Goal: Find specific page/section: Find specific page/section

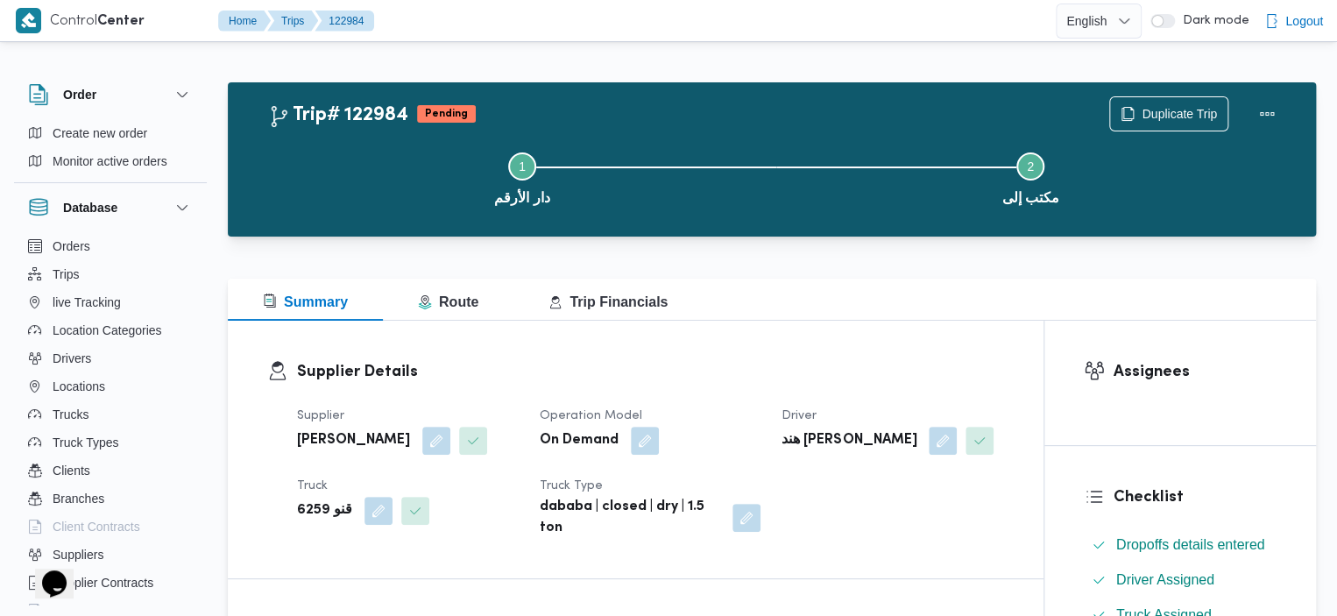
click at [1127, 122] on div "Step 1 is incomplete 1 دار الأرقم Step 2 is incomplete 2 مكتب إلى" at bounding box center [776, 177] width 1037 height 112
click at [1128, 111] on icon "button" at bounding box center [1128, 113] width 14 height 14
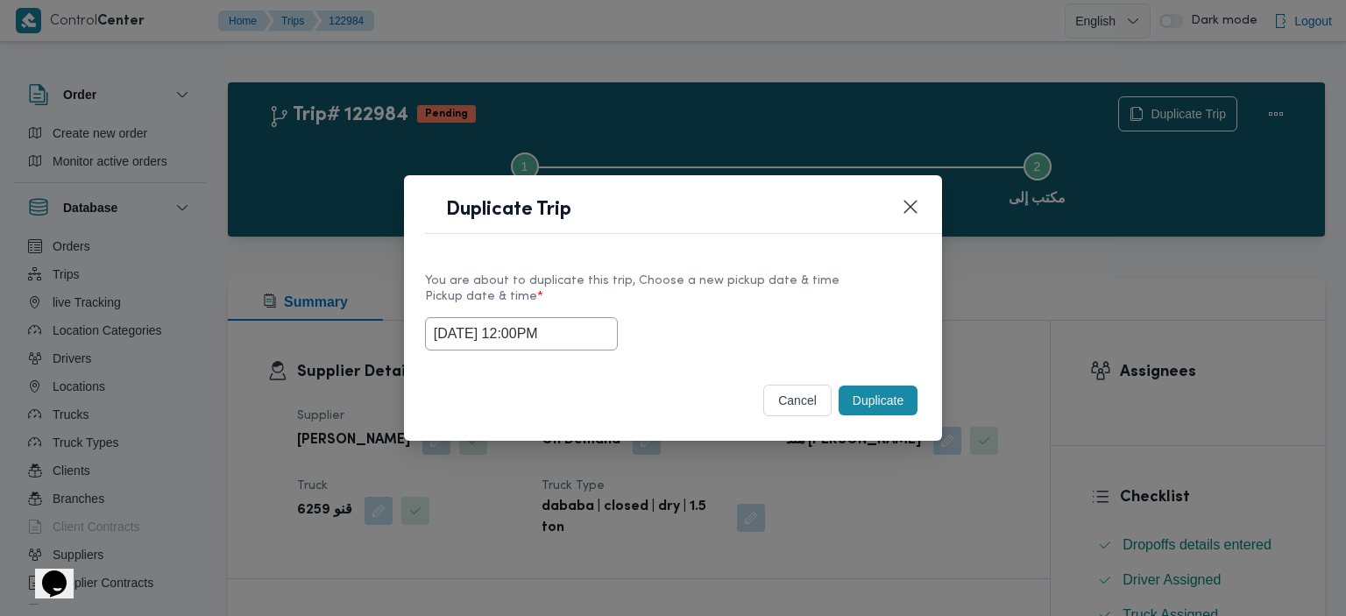
click at [867, 400] on button "Duplicate" at bounding box center [877, 401] width 79 height 30
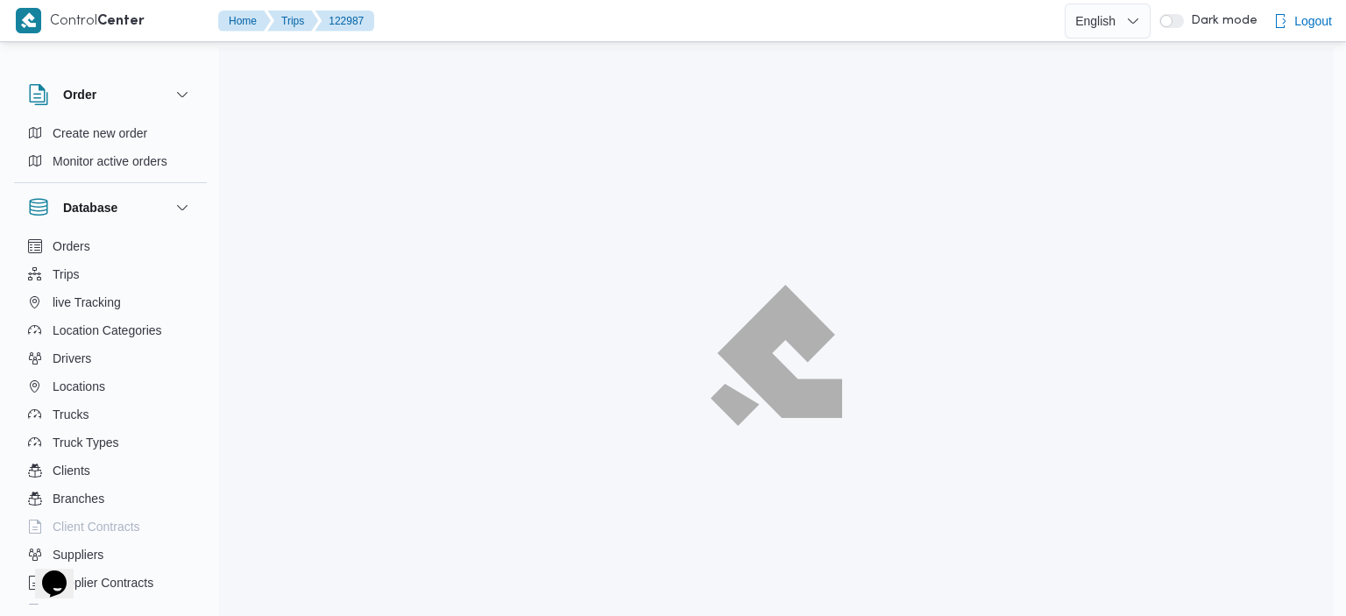
click at [534, 327] on div at bounding box center [776, 355] width 1114 height 616
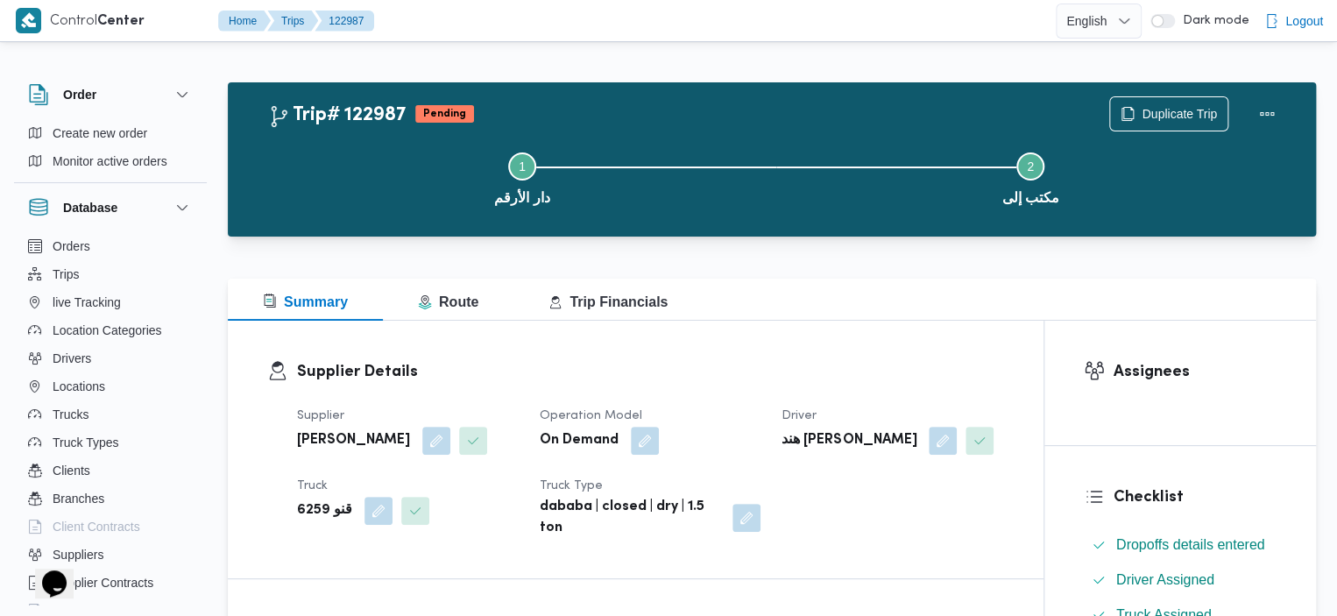
click at [1192, 124] on div "Step 1 is incomplete 1 دار الأرقم Step 2 is incomplete 2 مكتب إلى" at bounding box center [776, 177] width 1037 height 112
click at [1173, 108] on span "Duplicate Trip" at bounding box center [1179, 113] width 75 height 21
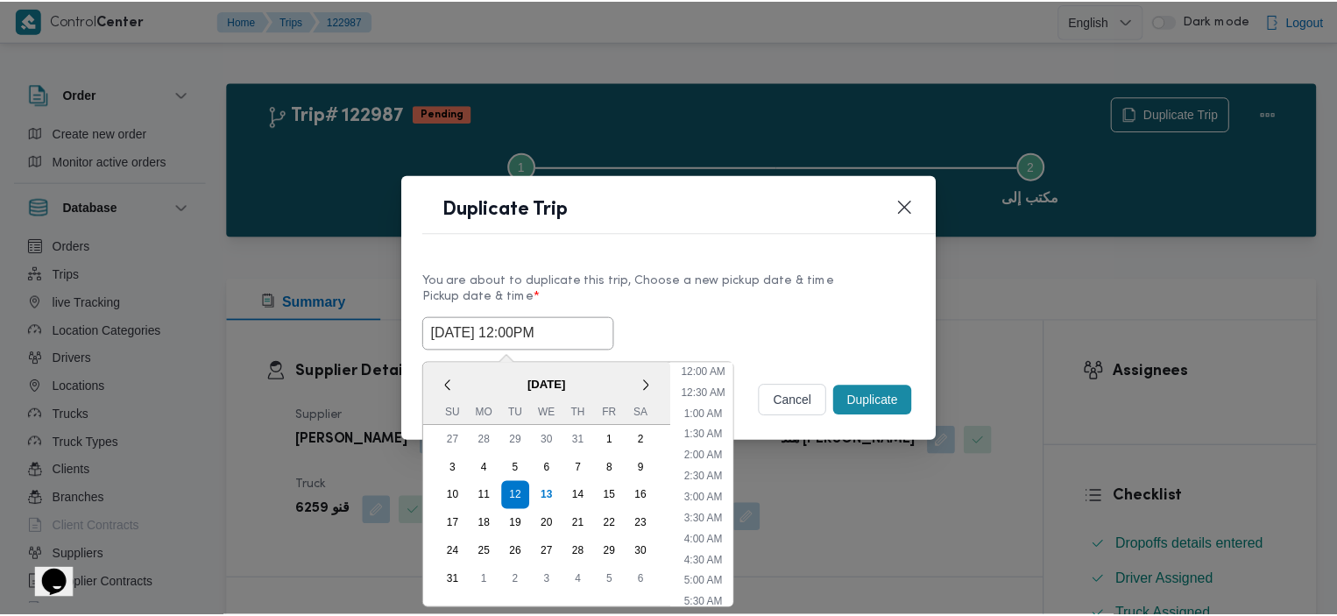
scroll to position [393, 0]
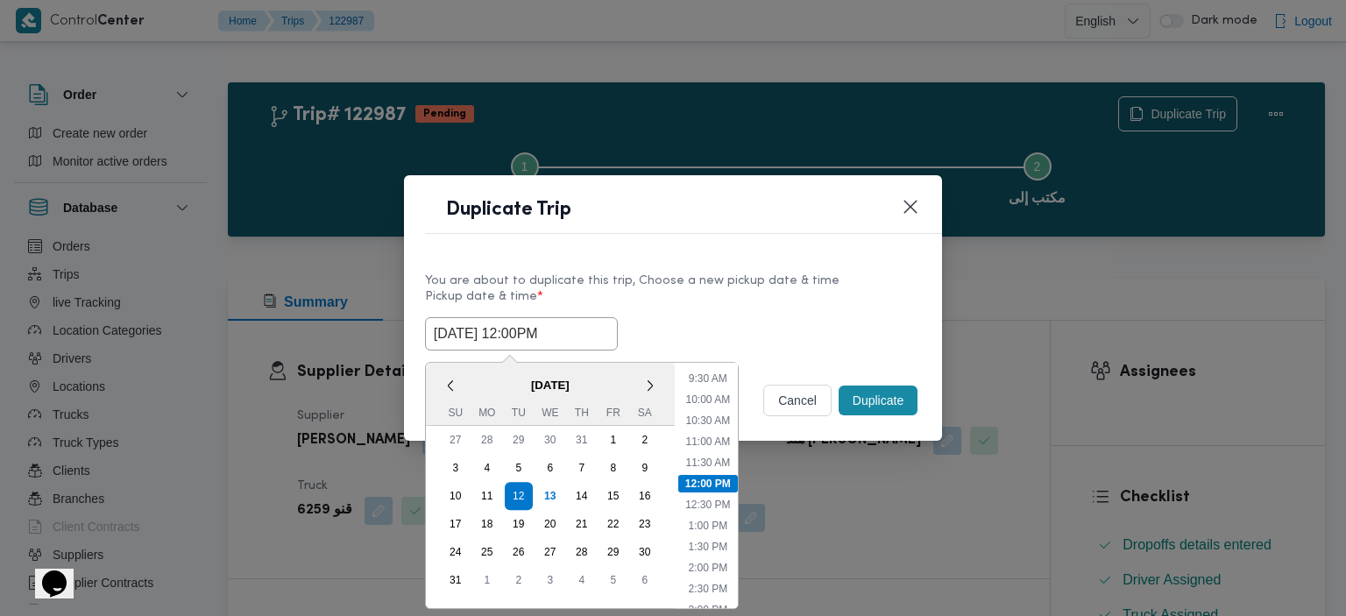
click at [509, 343] on input "12/08/2025 12:00PM" at bounding box center [521, 333] width 193 height 33
click at [541, 498] on div "13" at bounding box center [550, 495] width 33 height 33
click at [709, 520] on li "1:00 PM" at bounding box center [707, 526] width 53 height 18
type input "13/08/2025 1:00PM"
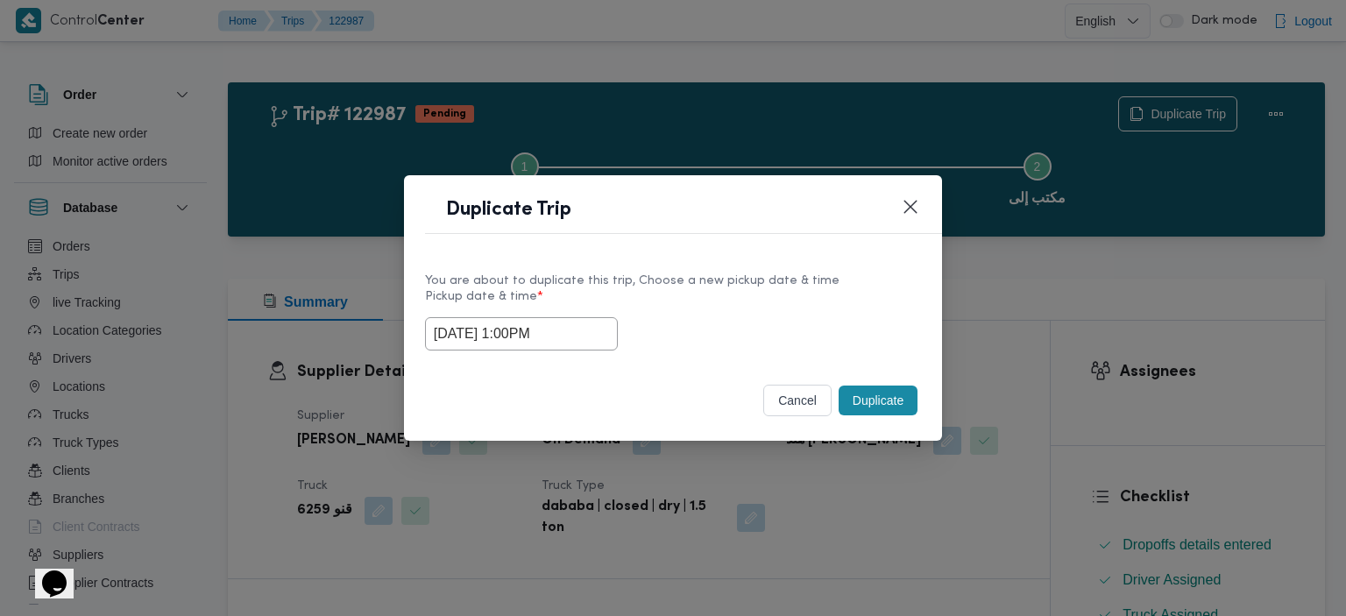
click at [890, 395] on button "Duplicate" at bounding box center [877, 401] width 79 height 30
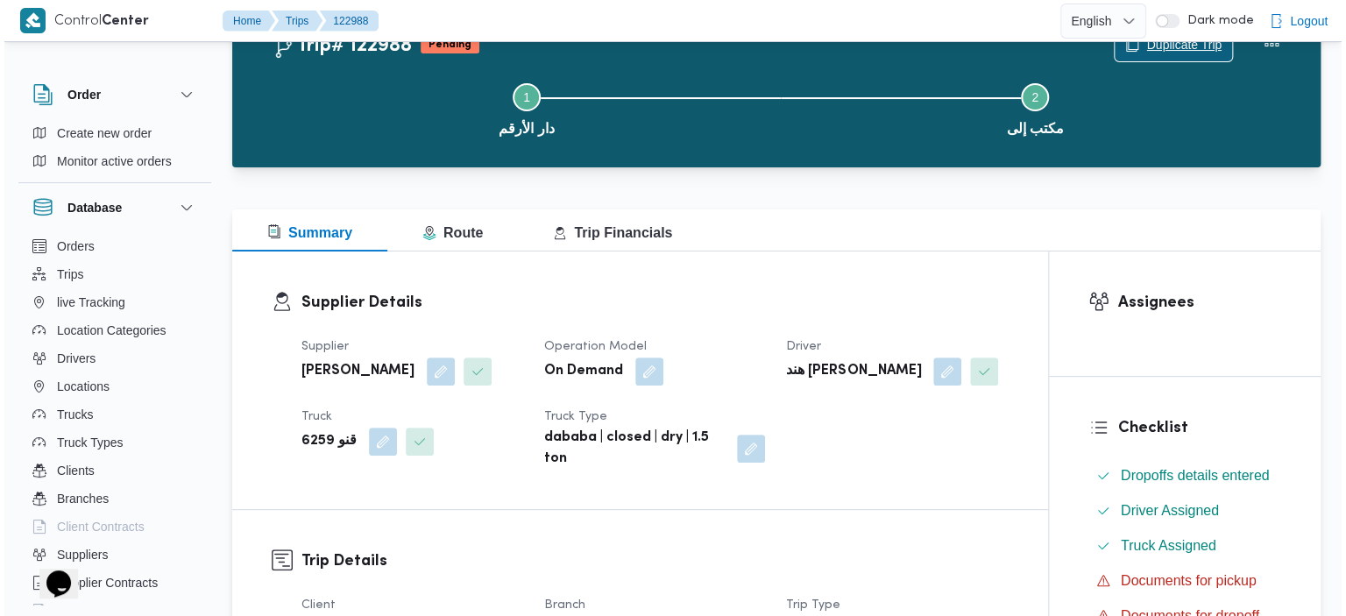
scroll to position [37, 0]
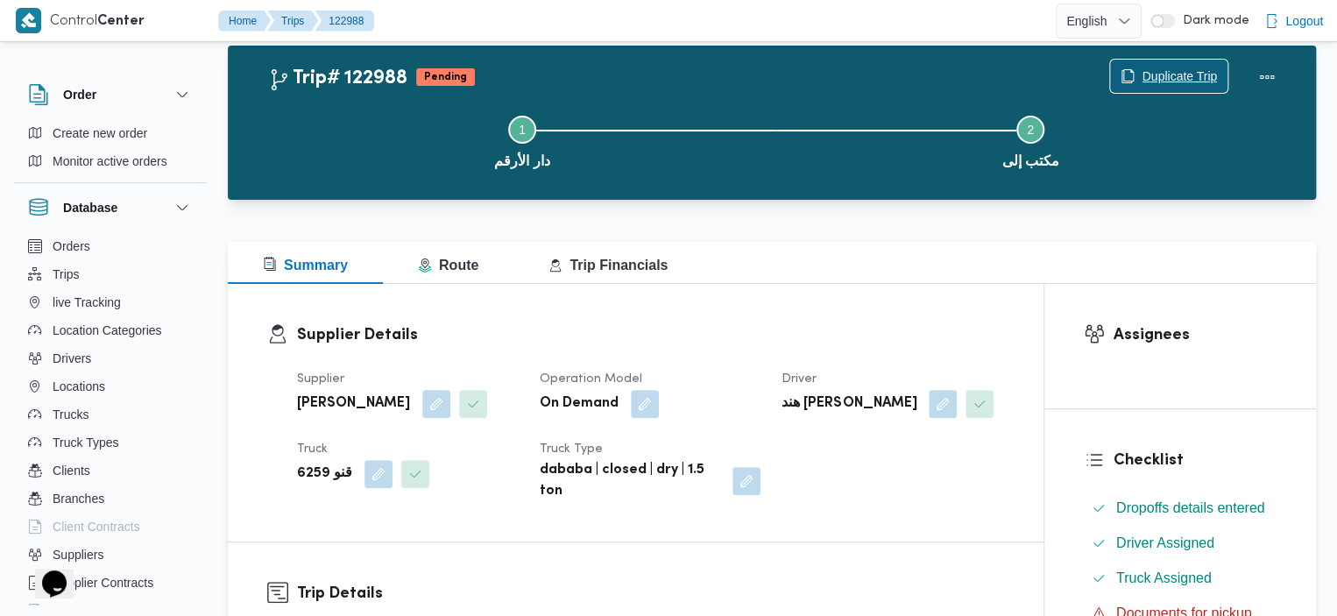
click at [1163, 74] on span "Duplicate Trip" at bounding box center [1179, 76] width 75 height 21
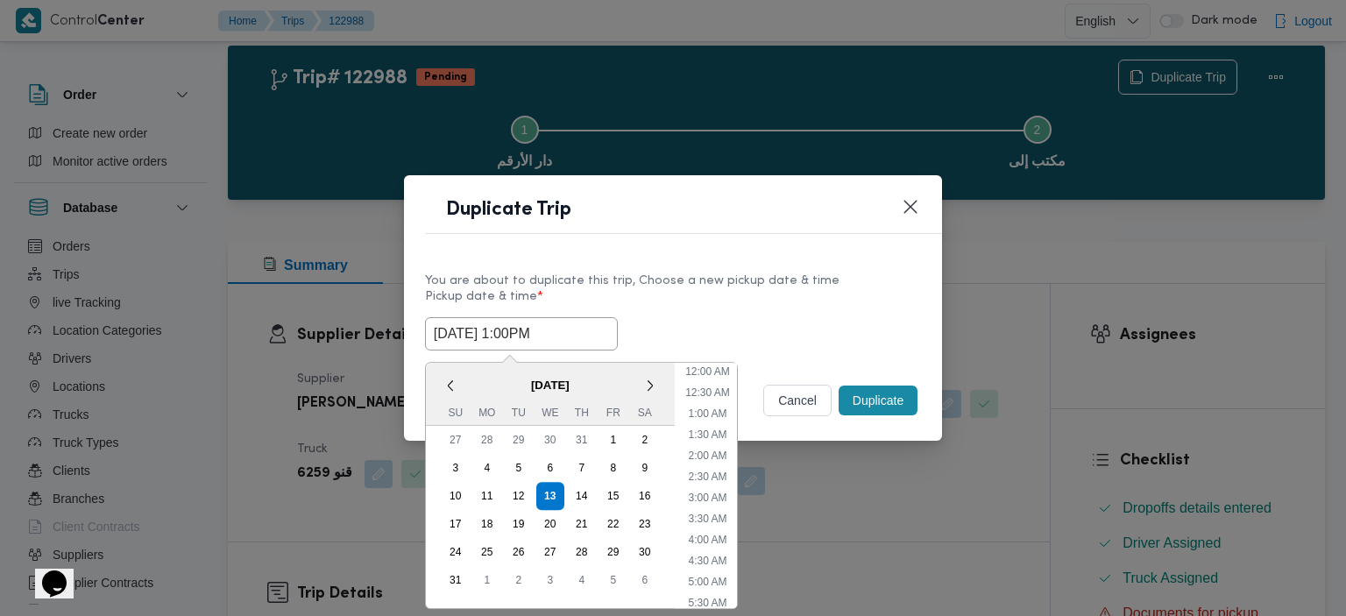
click at [541, 348] on input "13/08/2025 1:00PM" at bounding box center [521, 333] width 193 height 33
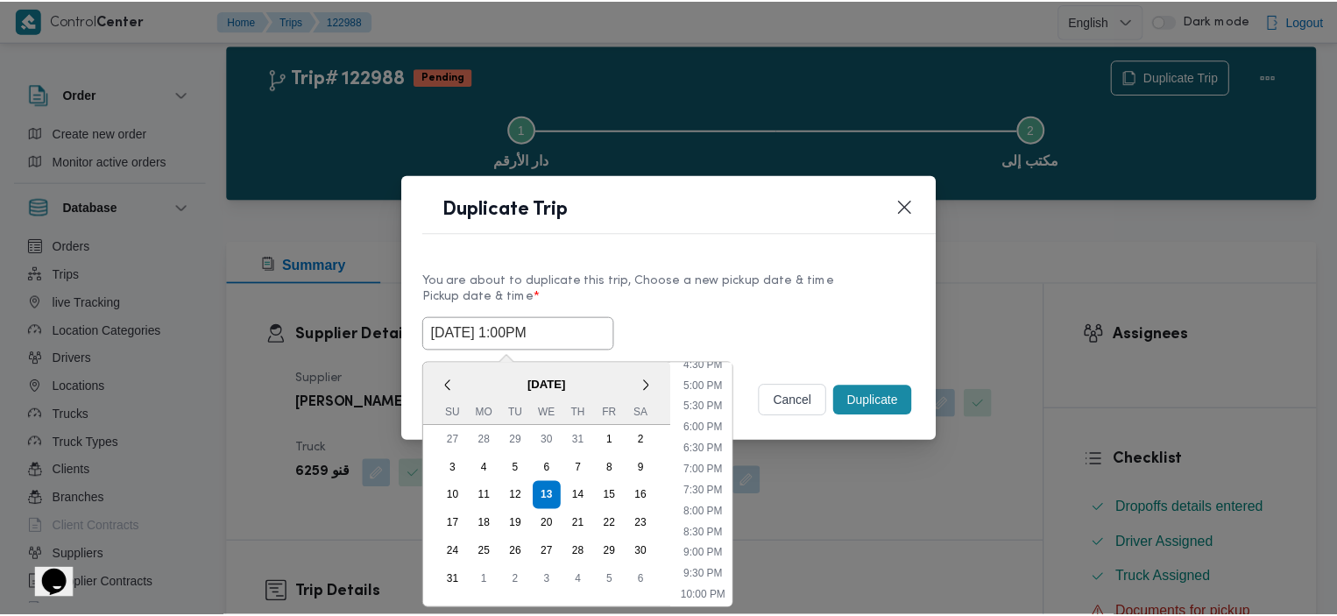
scroll to position [694, 0]
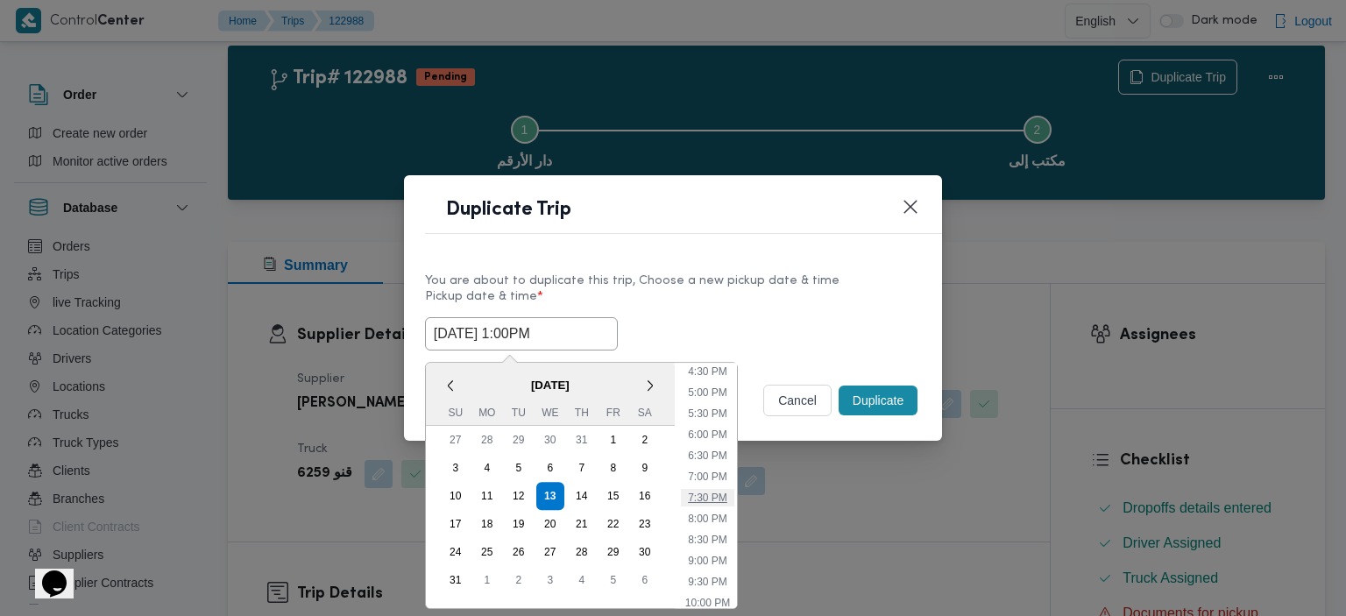
click at [713, 498] on li "7:30 PM" at bounding box center [707, 498] width 53 height 18
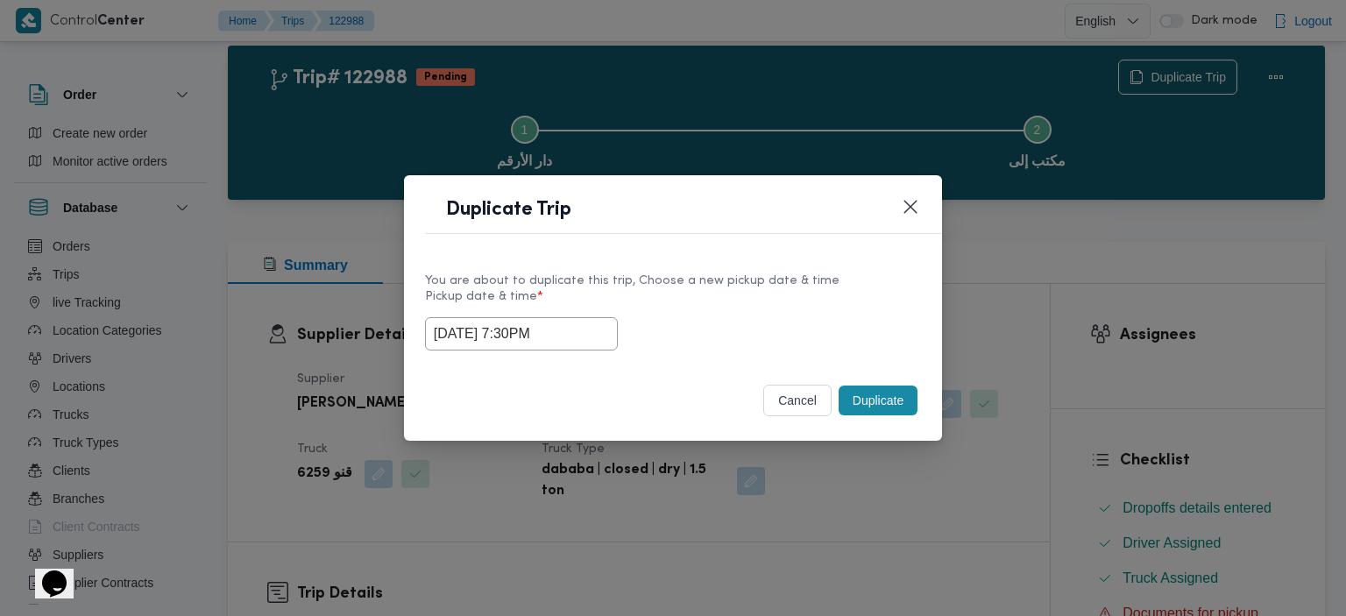
type input "13/08/2025 7:30PM"
click at [890, 400] on button "Duplicate" at bounding box center [877, 401] width 79 height 30
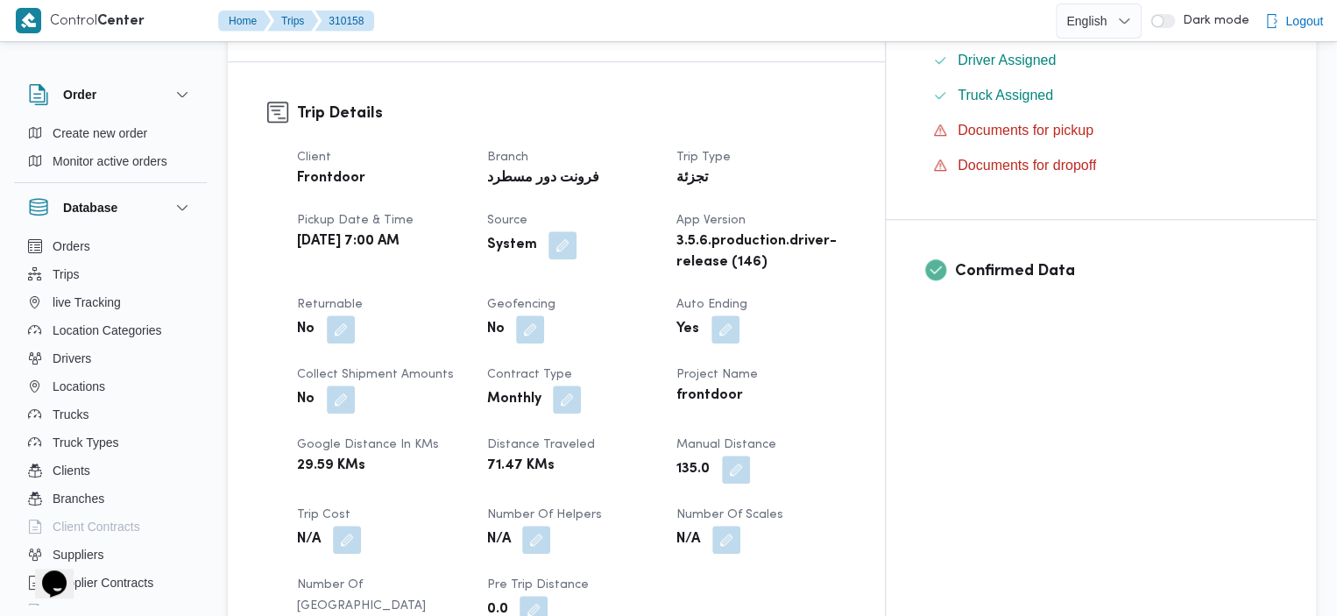
scroll to position [554, 0]
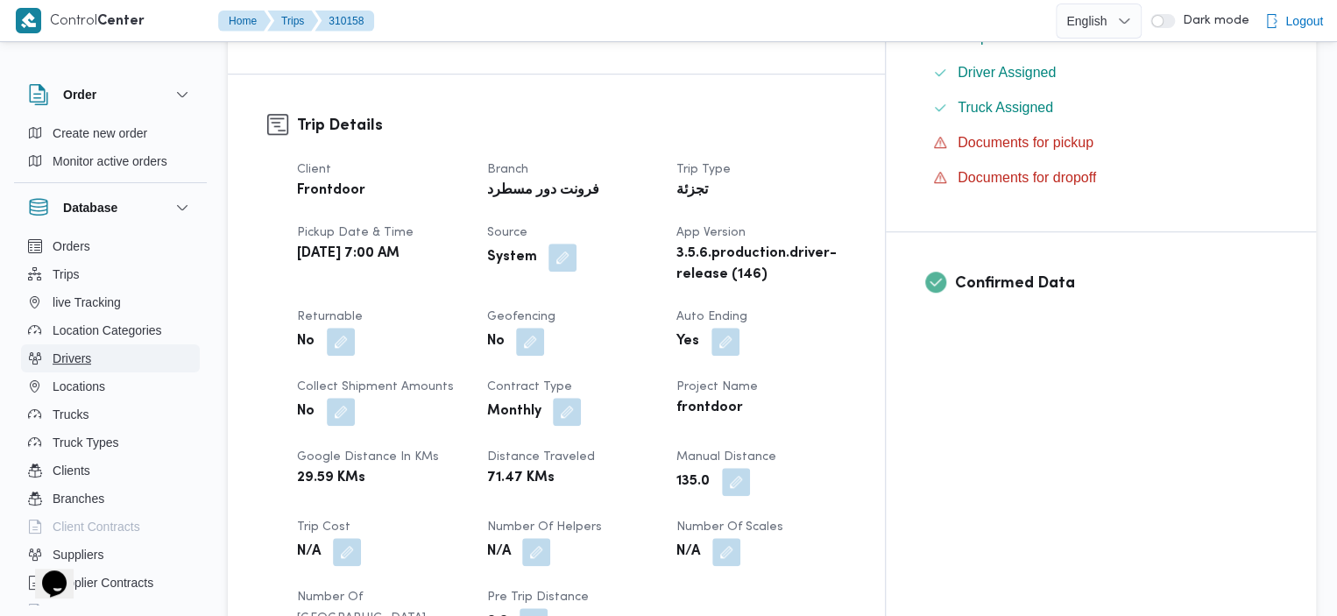
click at [112, 355] on button "Drivers" at bounding box center [110, 358] width 179 height 28
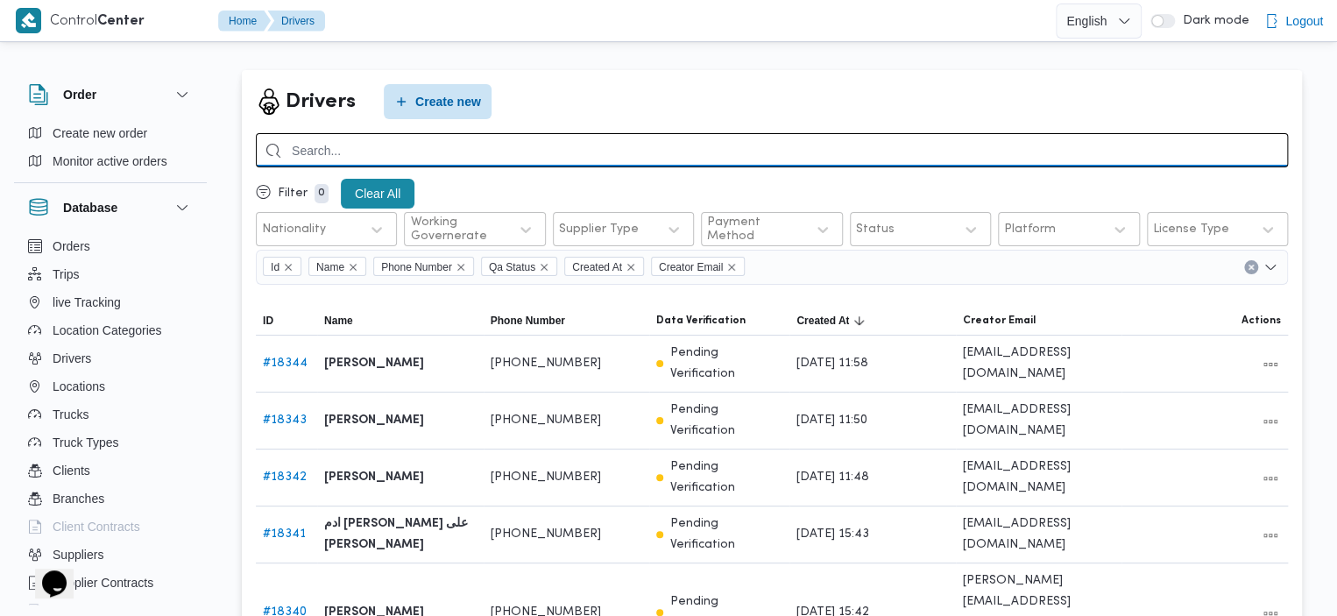
click at [659, 155] on input "search" at bounding box center [772, 150] width 1032 height 34
paste input "01008006237"
type input "01008006237"
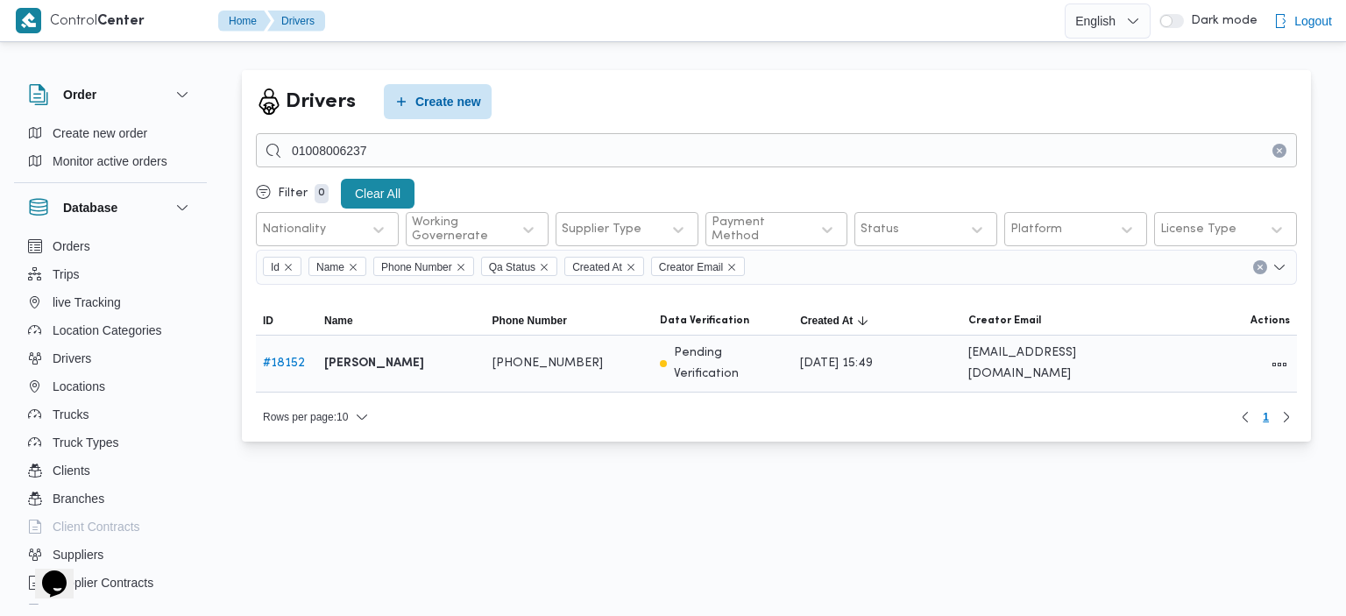
click at [291, 363] on link "# 18152" at bounding box center [284, 362] width 42 height 11
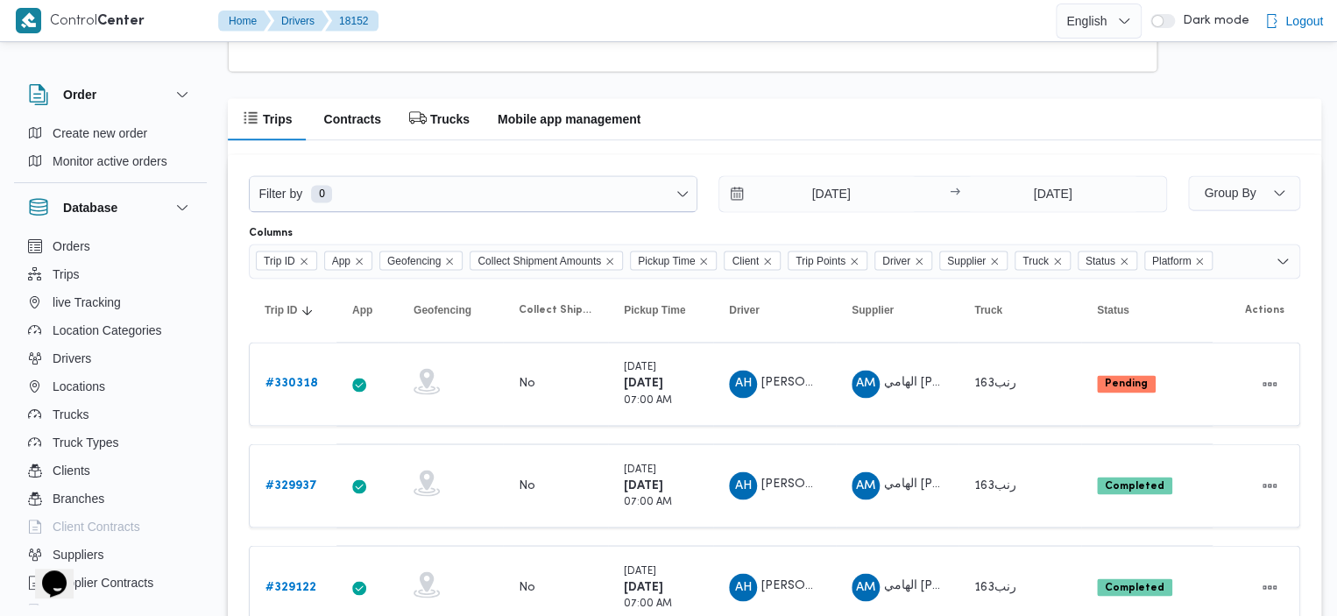
scroll to position [1335, 0]
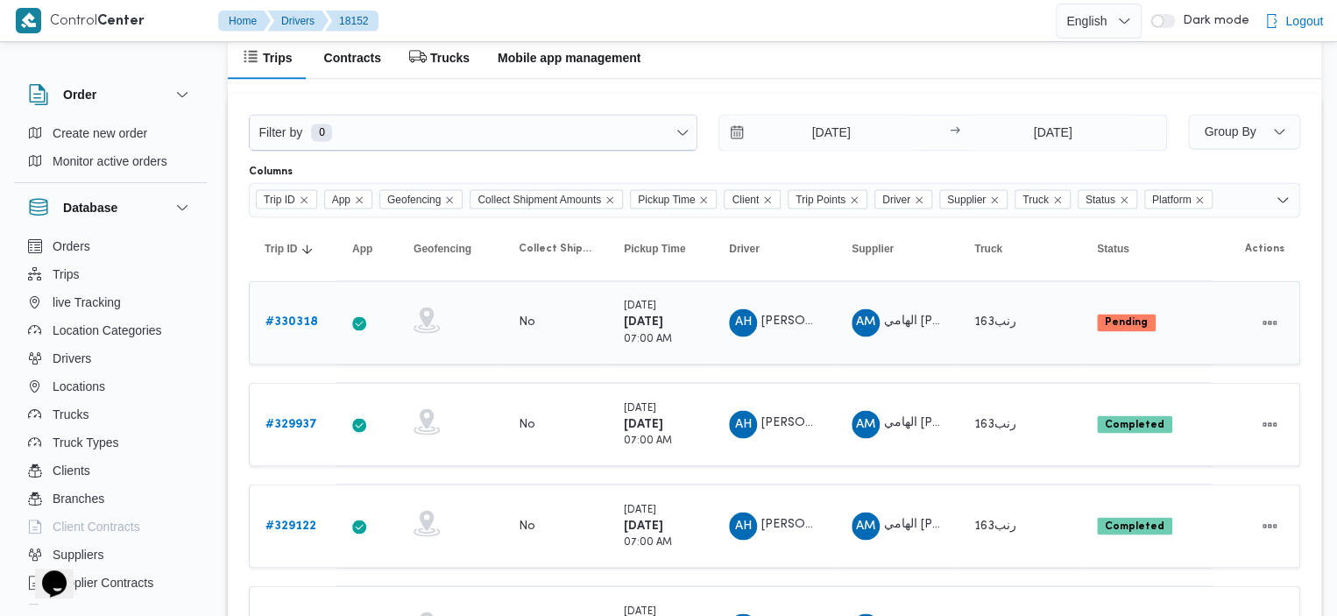
click at [294, 319] on b "# 330318" at bounding box center [291, 321] width 53 height 11
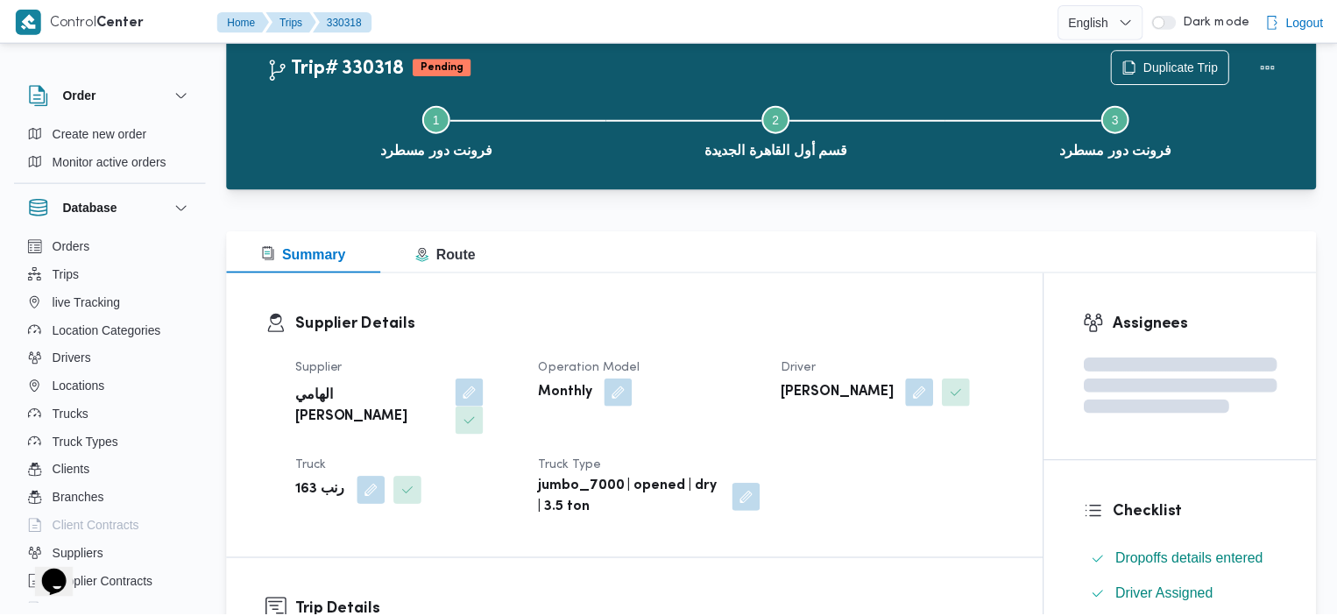
scroll to position [1335, 0]
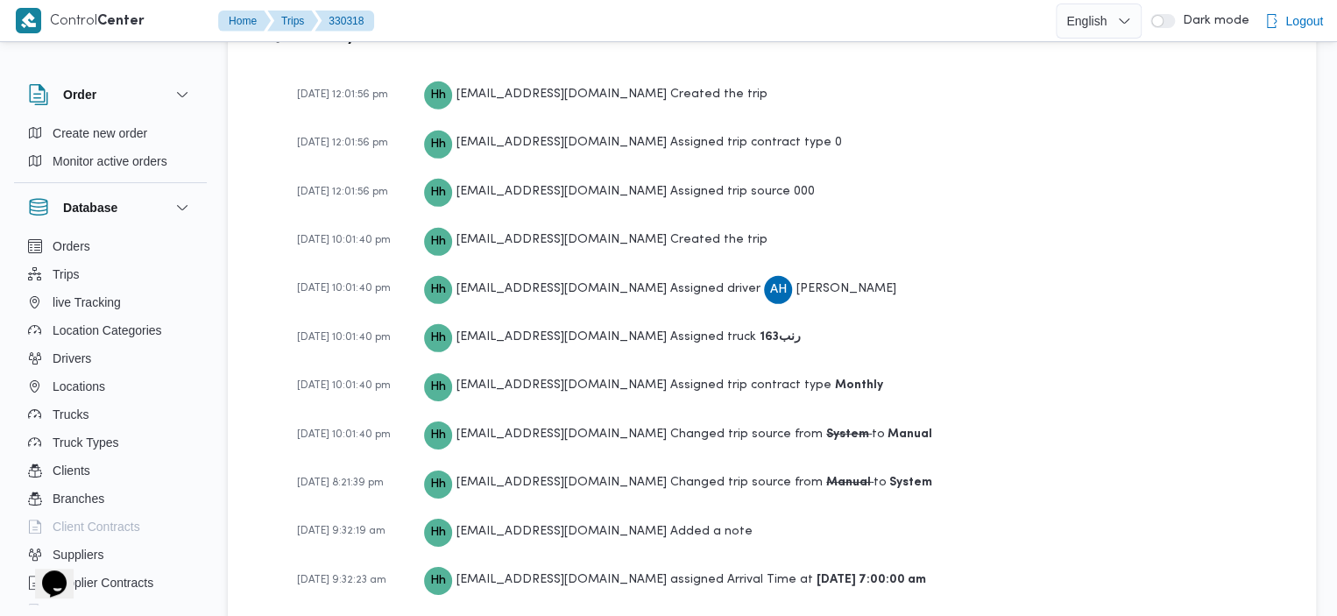
scroll to position [2545, 0]
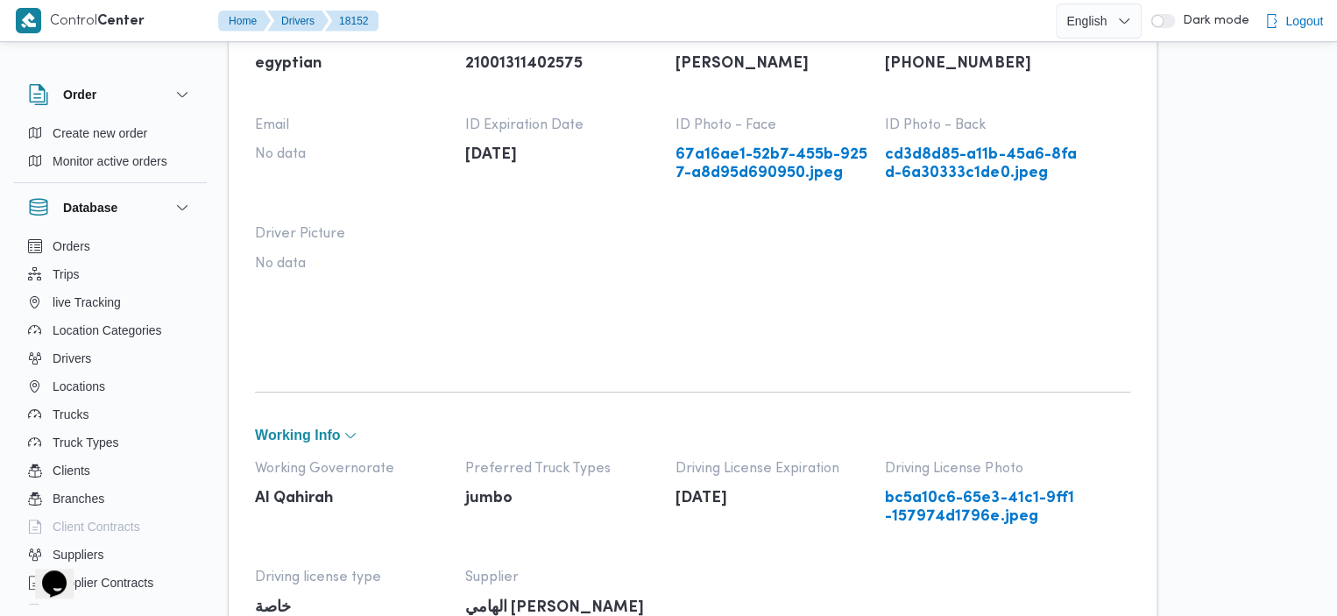
scroll to position [32, 0]
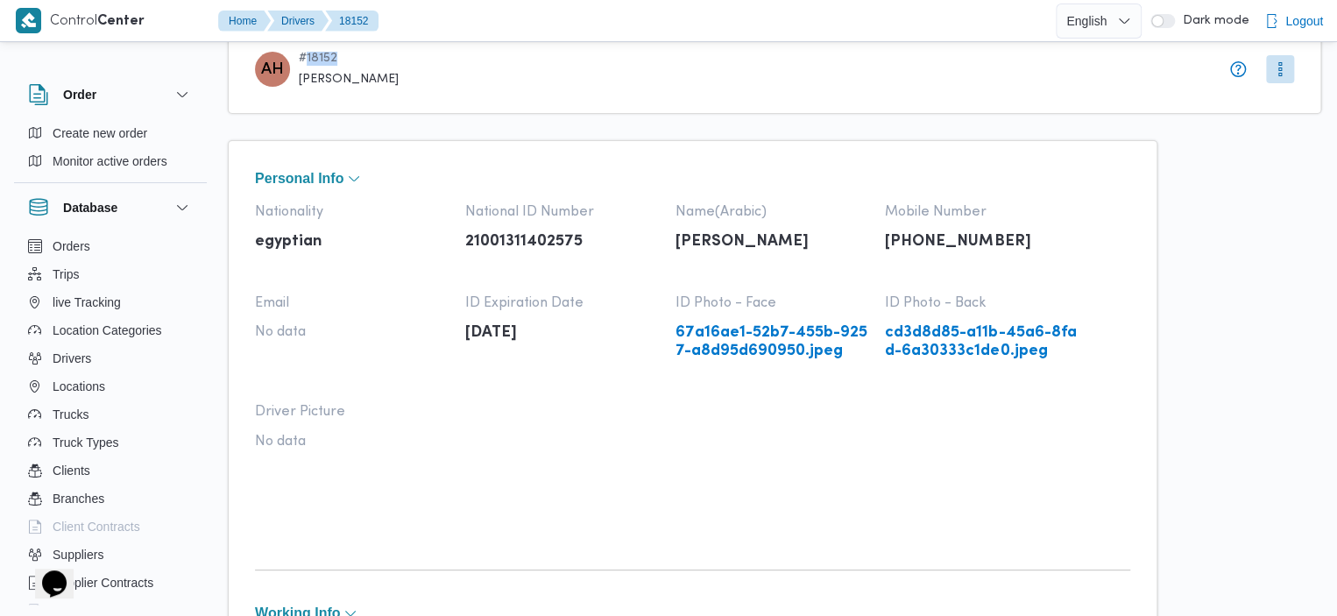
drag, startPoint x: 350, startPoint y: 55, endPoint x: 306, endPoint y: 54, distance: 43.8
click at [306, 54] on span "# 18152" at bounding box center [349, 59] width 100 height 14
copy span "18152"
click at [299, 19] on button "Drivers" at bounding box center [297, 21] width 61 height 21
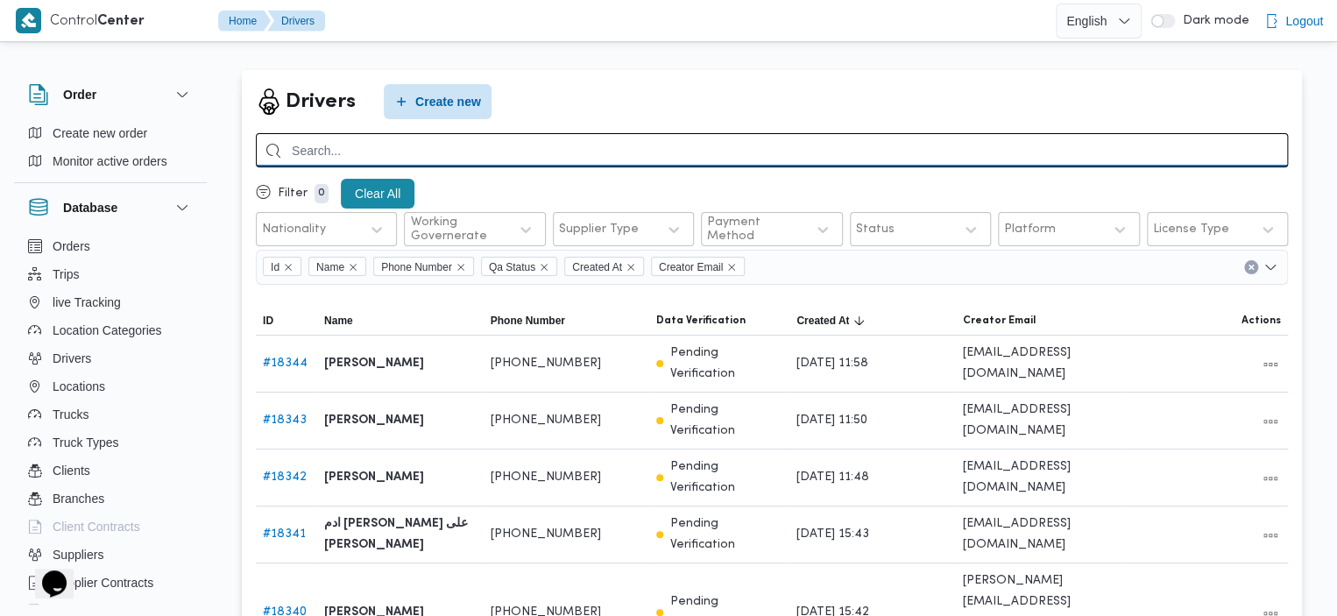
click at [713, 143] on input "search" at bounding box center [772, 150] width 1032 height 34
paste input "01016897286"
type input "01016897286"
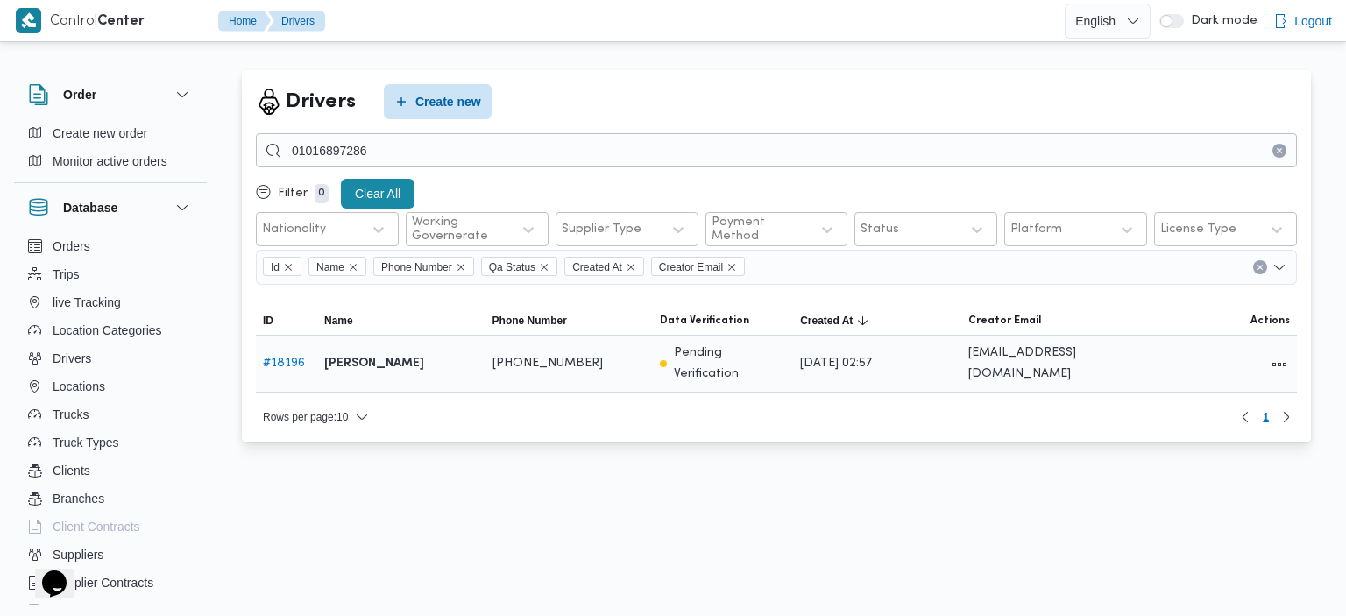
click at [291, 365] on link "# 18196" at bounding box center [284, 362] width 42 height 11
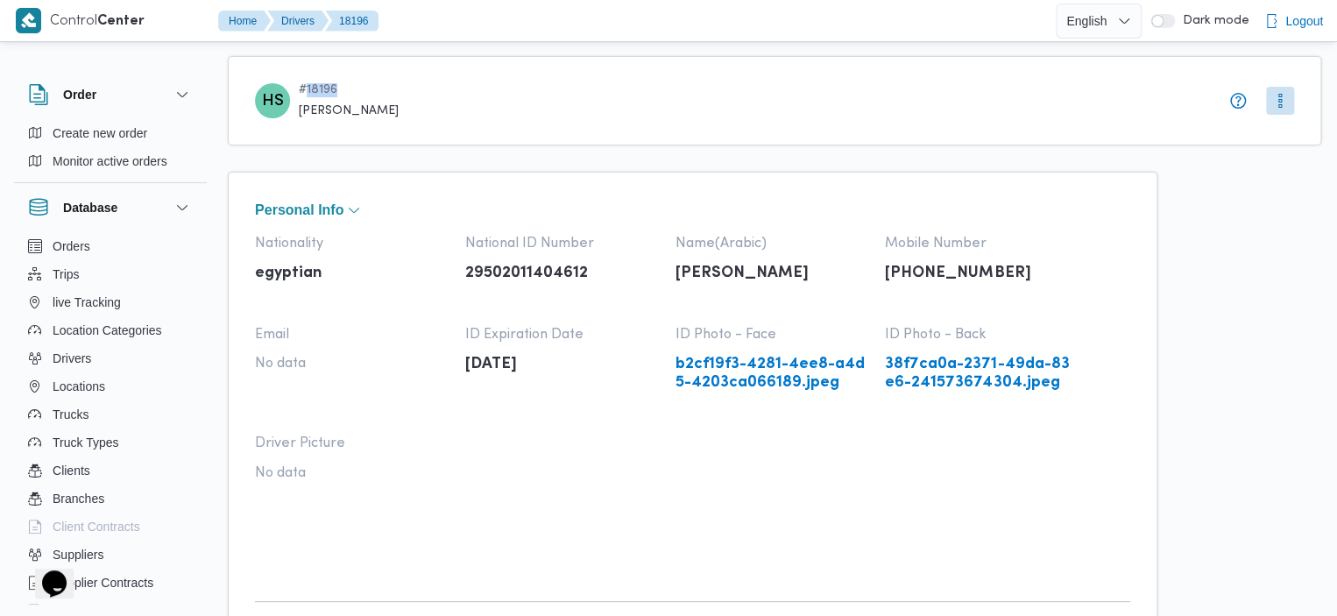
drag, startPoint x: 344, startPoint y: 87, endPoint x: 303, endPoint y: 86, distance: 41.2
click at [303, 86] on span "# 18196" at bounding box center [349, 90] width 100 height 14
copy span "18196"
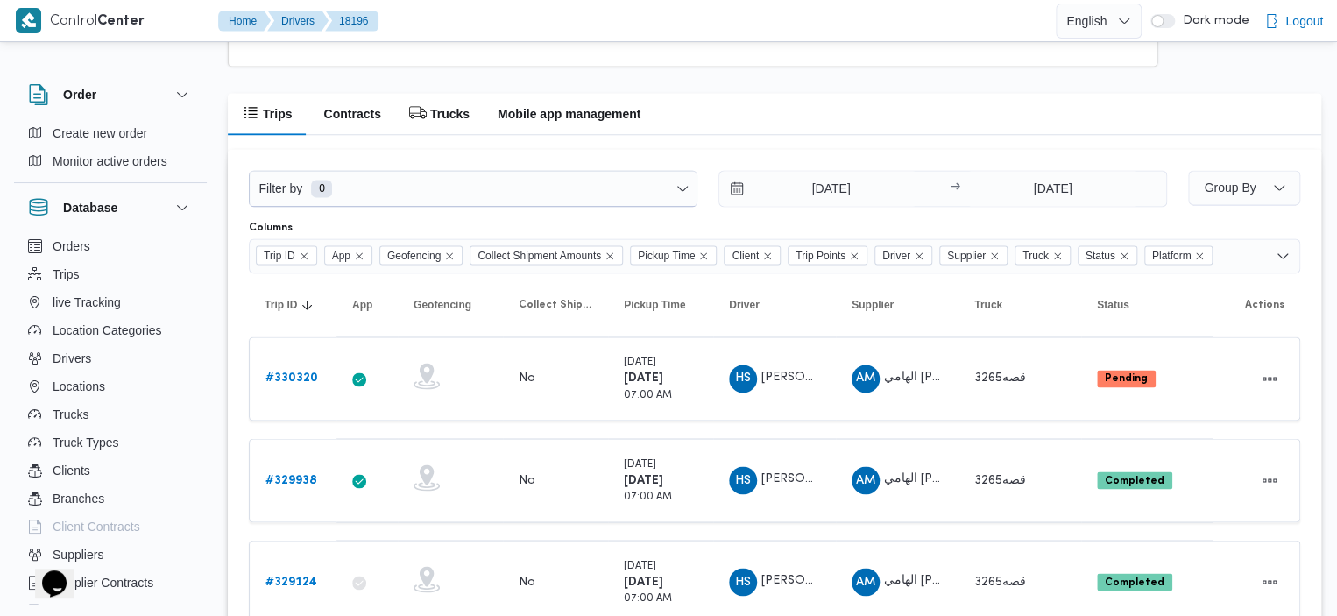
scroll to position [1271, 0]
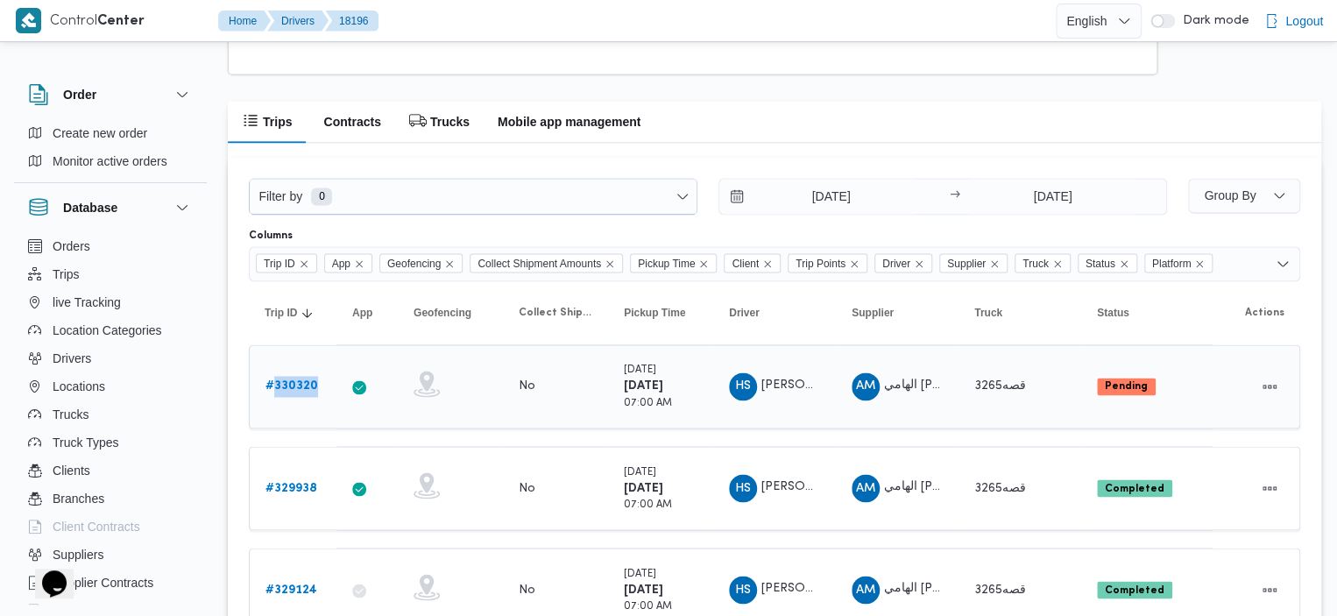
drag, startPoint x: 318, startPoint y: 380, endPoint x: 273, endPoint y: 381, distance: 44.7
click at [273, 381] on div "# 330320" at bounding box center [292, 386] width 69 height 35
copy b "330320"
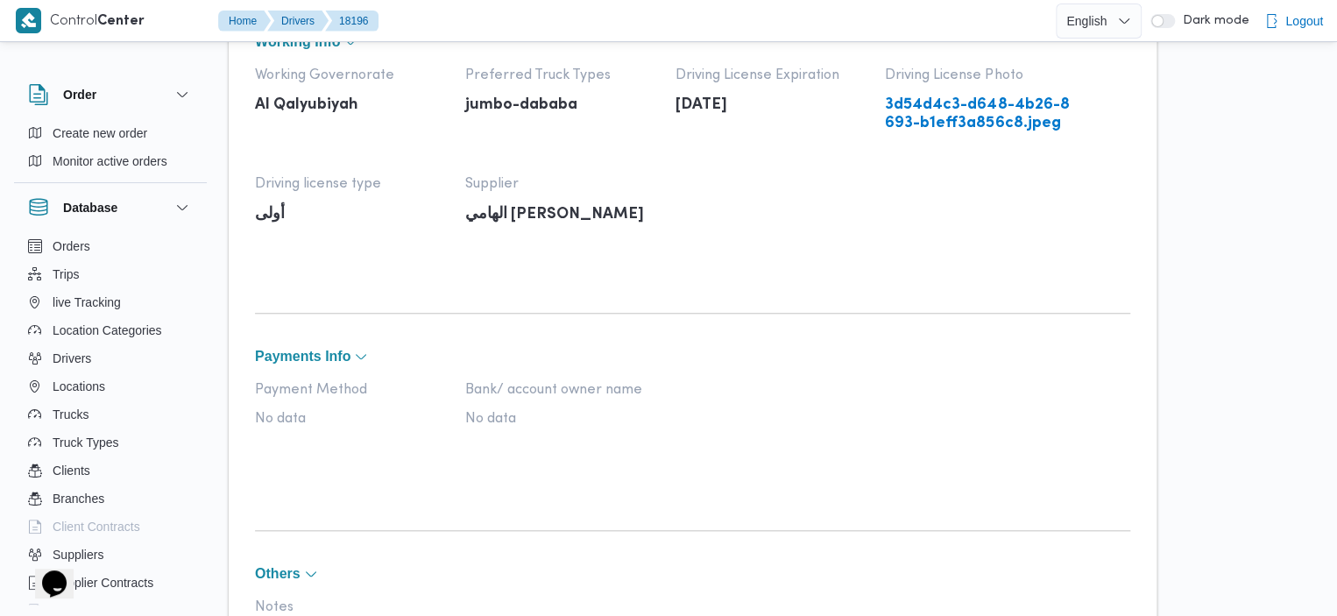
scroll to position [280, 0]
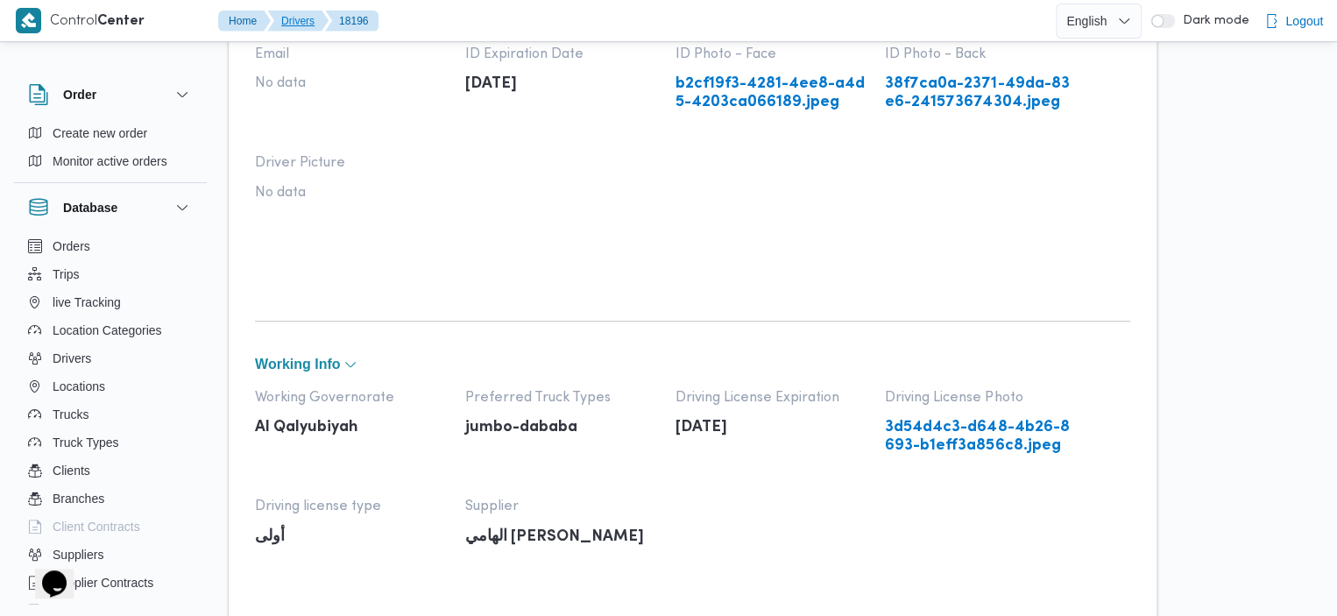
click at [289, 20] on button "Drivers" at bounding box center [297, 21] width 61 height 21
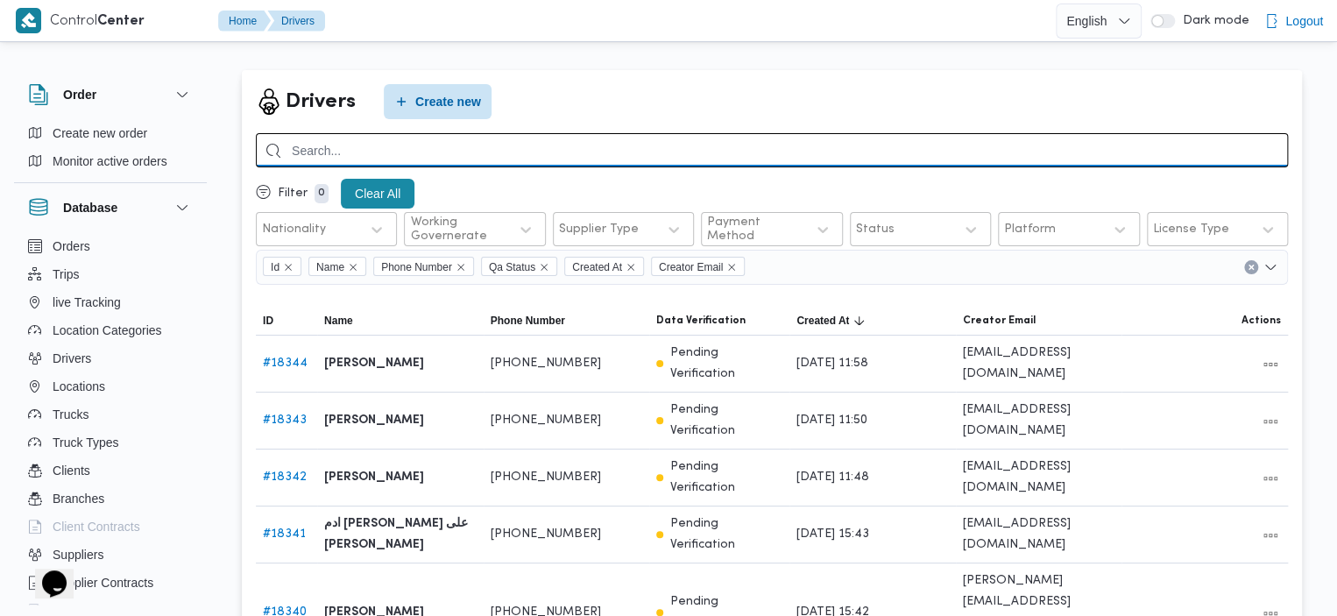
click at [577, 159] on input "search" at bounding box center [772, 150] width 1032 height 34
paste input "01192021540"
type input "01192021540"
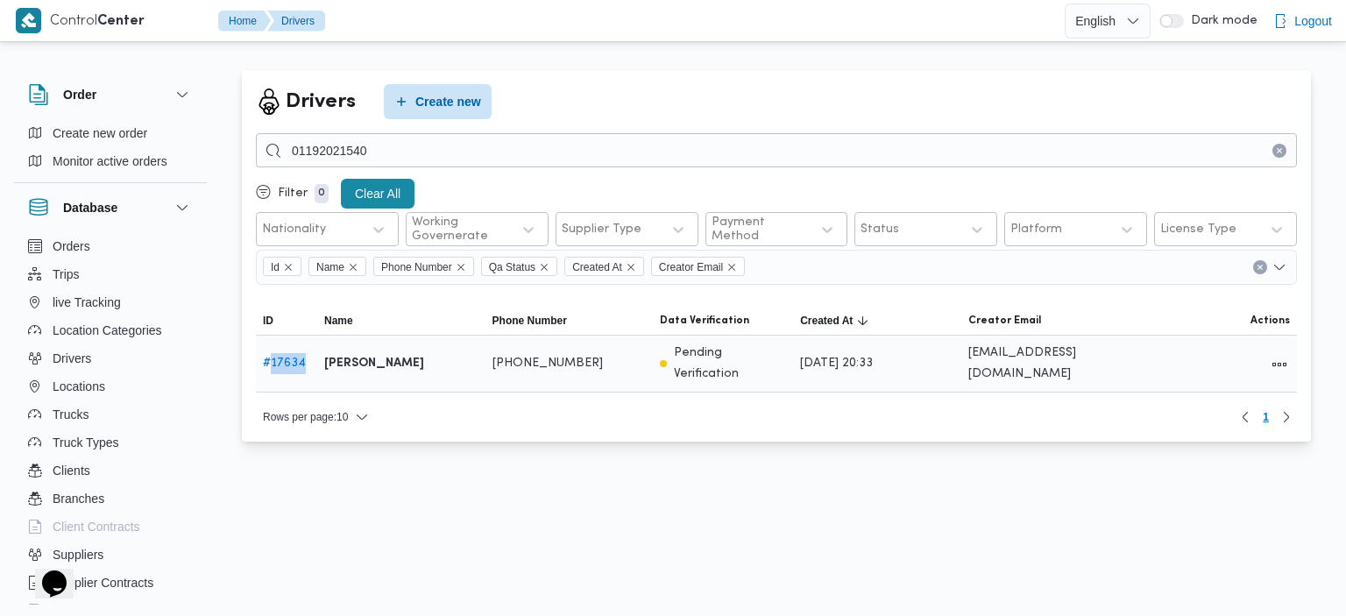
drag, startPoint x: 310, startPoint y: 356, endPoint x: 270, endPoint y: 356, distance: 40.3
click at [270, 356] on div "# 17634" at bounding box center [286, 363] width 61 height 35
copy link "17634"
click at [279, 357] on link "# 17634" at bounding box center [284, 362] width 43 height 11
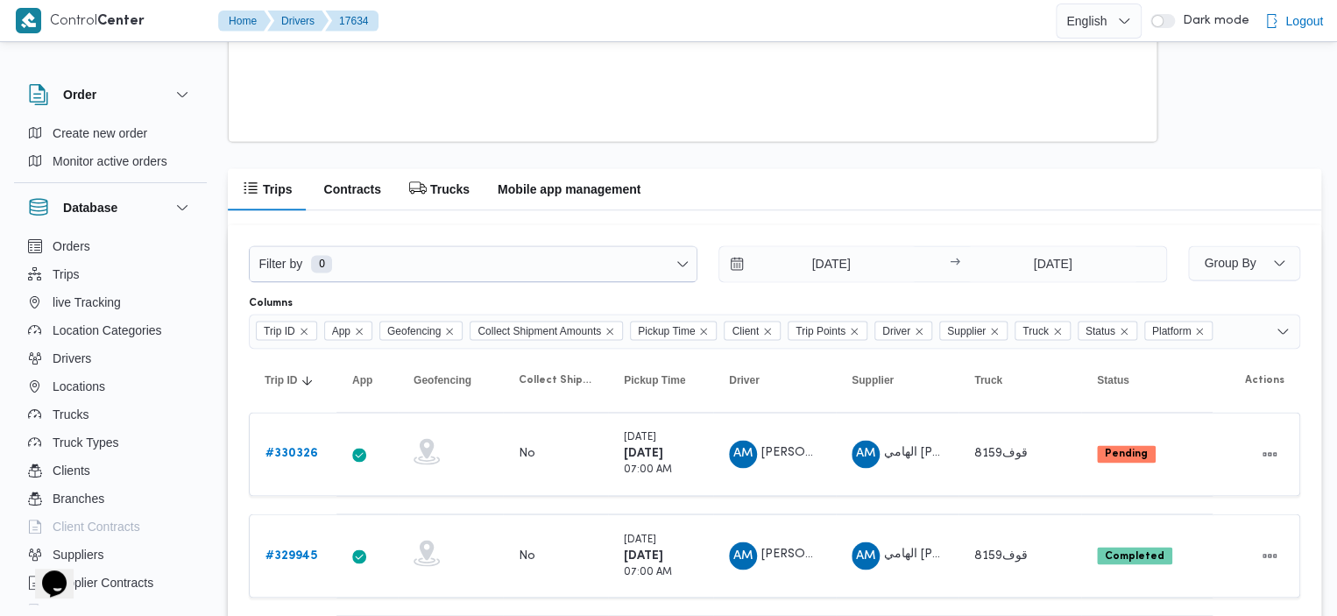
scroll to position [1181, 0]
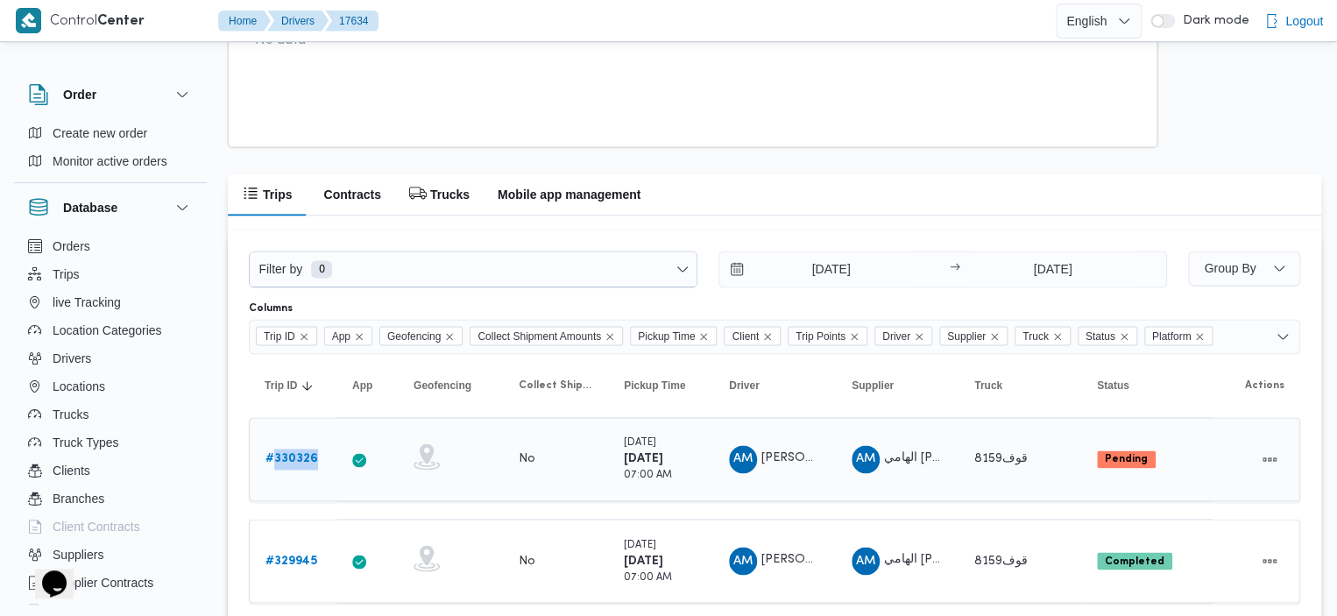
drag, startPoint x: 326, startPoint y: 457, endPoint x: 274, endPoint y: 452, distance: 52.0
click at [274, 452] on td "Trip ID # 330326" at bounding box center [293, 459] width 88 height 84
copy b "330326"
click at [294, 20] on button "Drivers" at bounding box center [297, 21] width 61 height 21
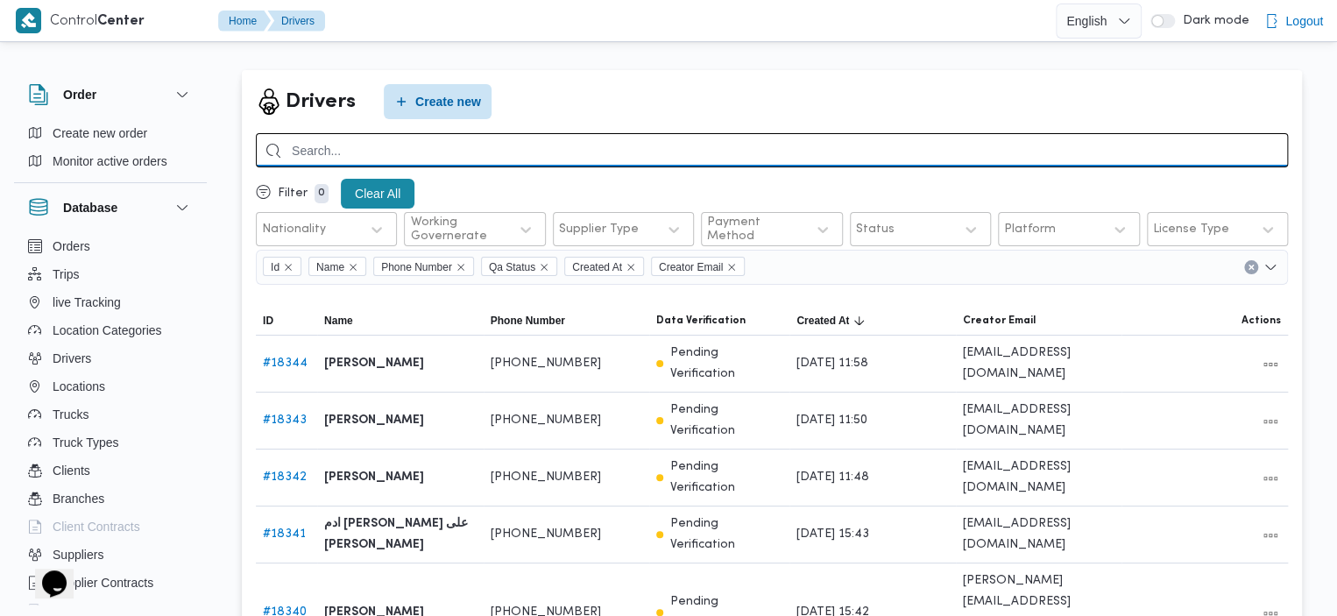
click at [631, 156] on input "search" at bounding box center [772, 150] width 1032 height 34
paste input "01225590071"
type input "01225590071"
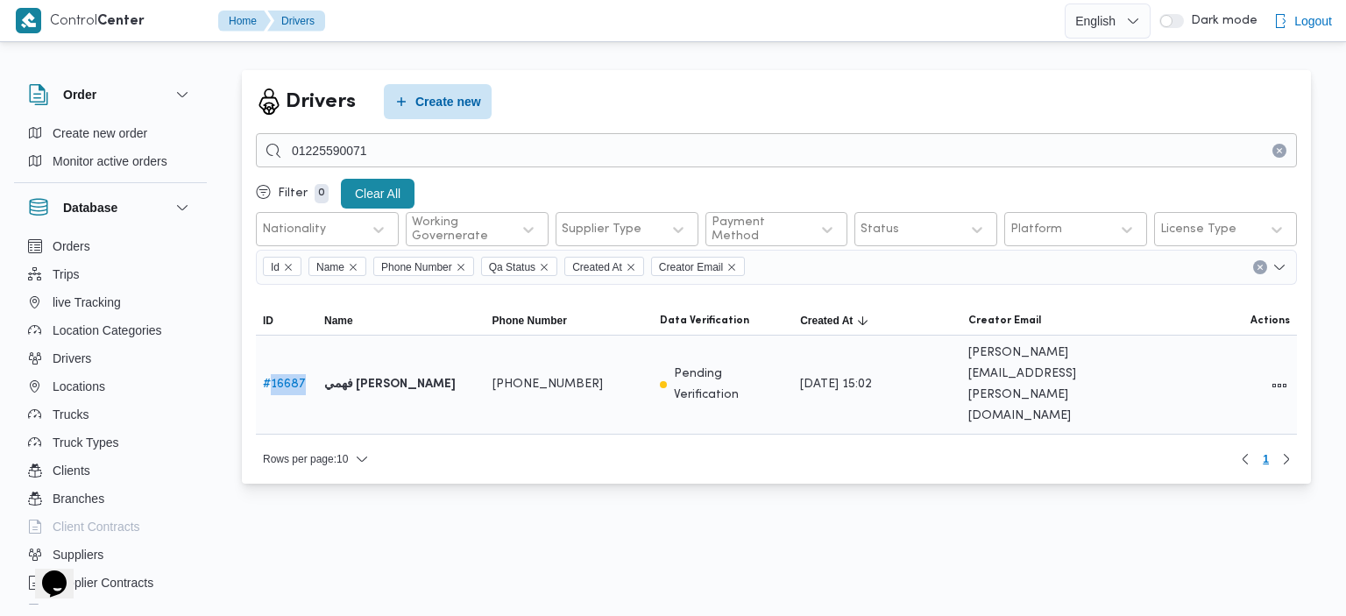
drag, startPoint x: 310, startPoint y: 367, endPoint x: 273, endPoint y: 363, distance: 37.1
click at [273, 367] on div "# 16687" at bounding box center [286, 384] width 61 height 35
copy link "16687"
click at [280, 378] on link "# 16687" at bounding box center [284, 383] width 43 height 11
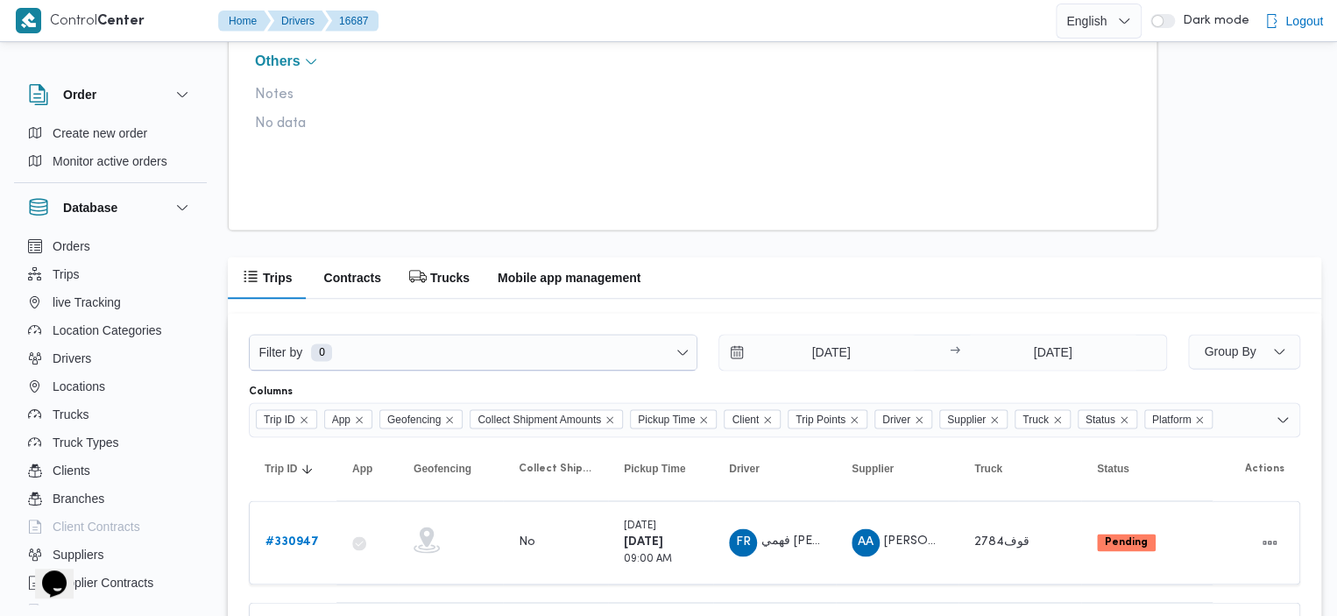
scroll to position [1121, 0]
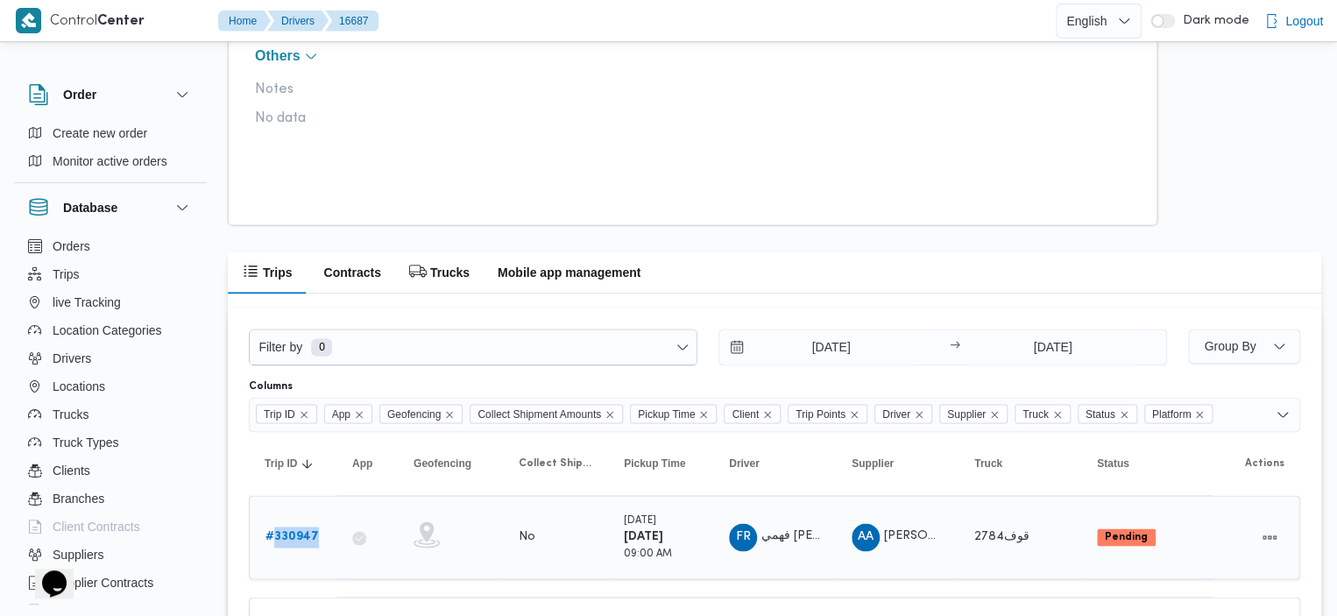
drag, startPoint x: 322, startPoint y: 530, endPoint x: 274, endPoint y: 533, distance: 47.4
click at [274, 533] on div "# 330947" at bounding box center [292, 537] width 69 height 35
copy b "330947"
click at [294, 19] on button "Drivers" at bounding box center [297, 21] width 61 height 21
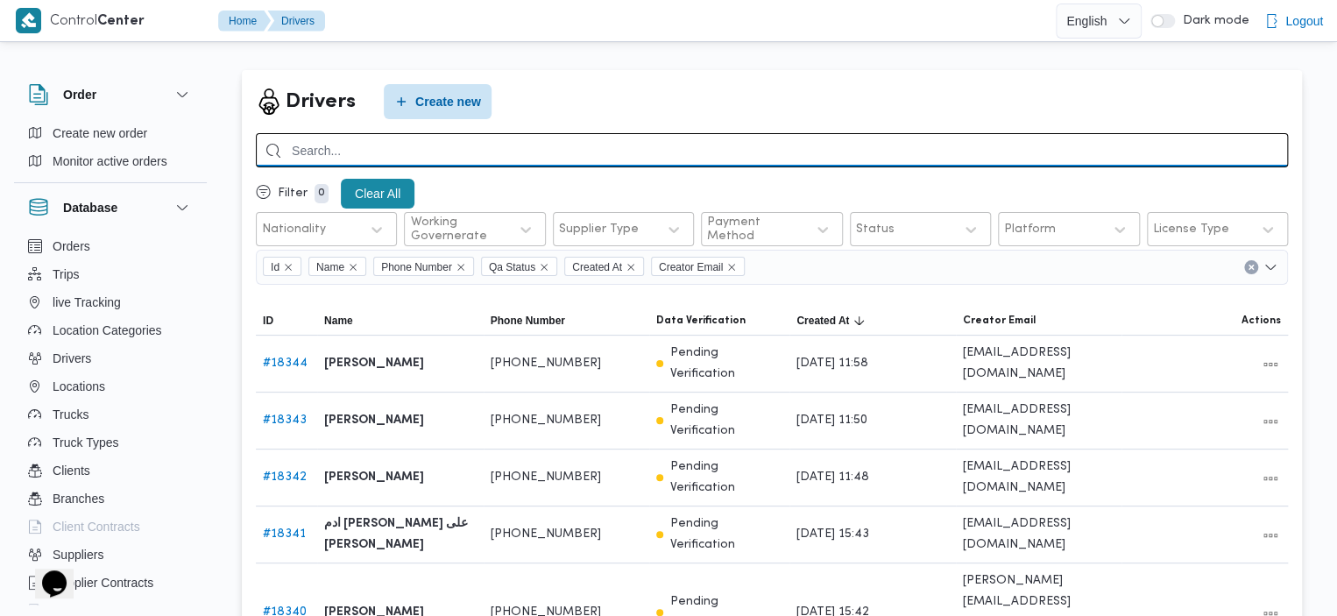
click at [609, 156] on input "search" at bounding box center [772, 150] width 1032 height 34
paste input "01006549783"
type input "01006549783"
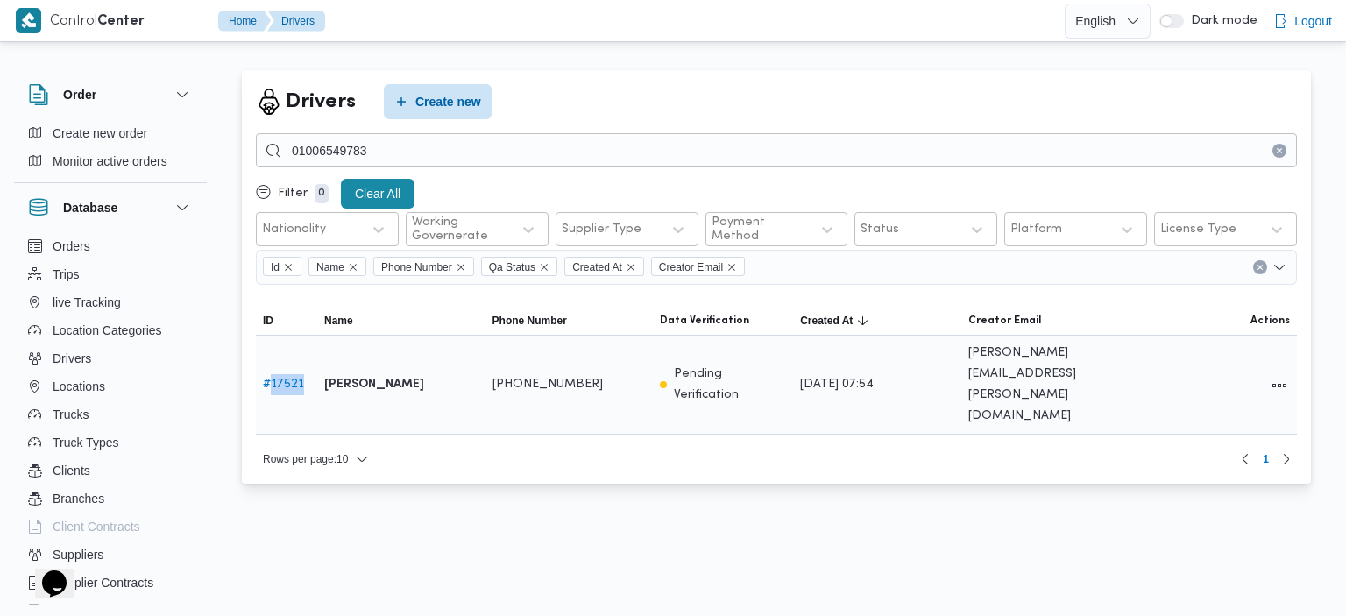
drag, startPoint x: 308, startPoint y: 364, endPoint x: 271, endPoint y: 365, distance: 37.7
click at [271, 367] on div "# 17521" at bounding box center [286, 384] width 61 height 35
copy link "17521"
click at [283, 378] on link "# 17521" at bounding box center [283, 383] width 41 height 11
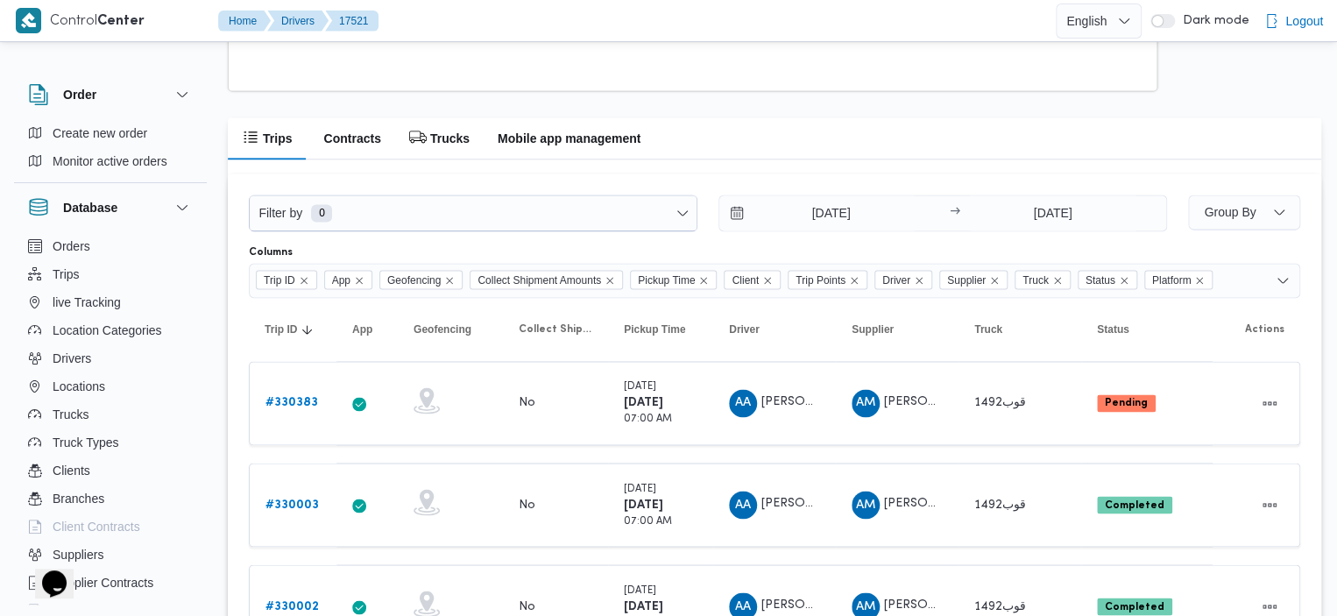
scroll to position [1231, 0]
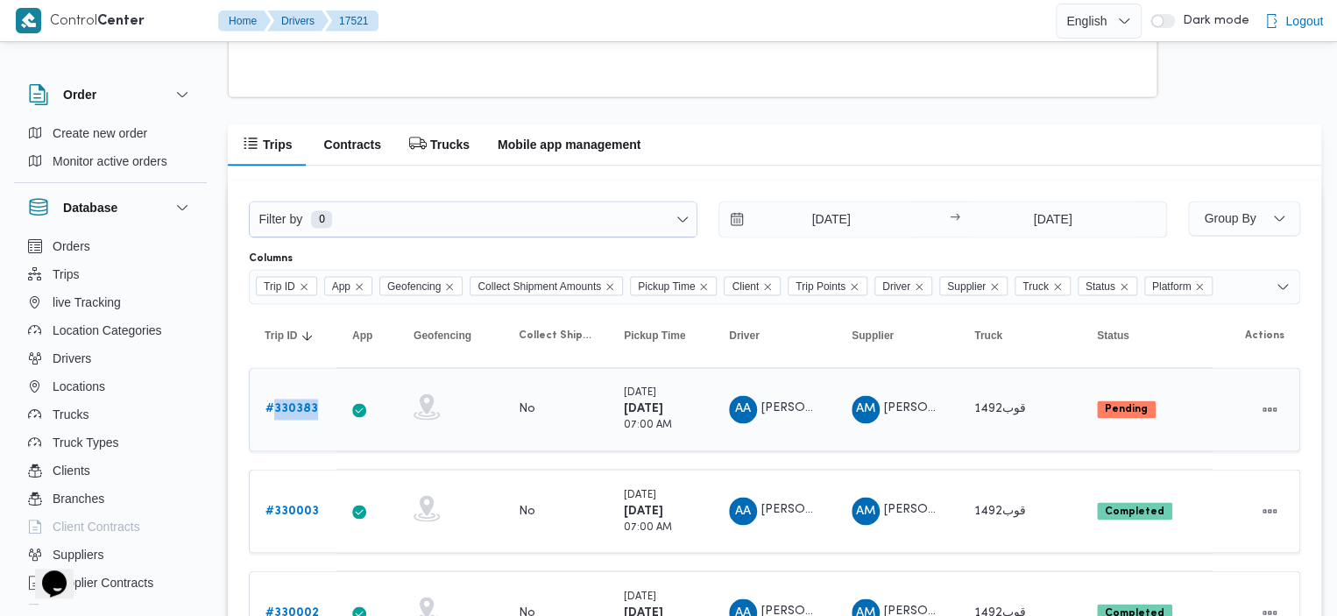
drag, startPoint x: 322, startPoint y: 407, endPoint x: 273, endPoint y: 403, distance: 49.3
click at [273, 403] on div "# 330383" at bounding box center [292, 409] width 69 height 35
copy b "330383"
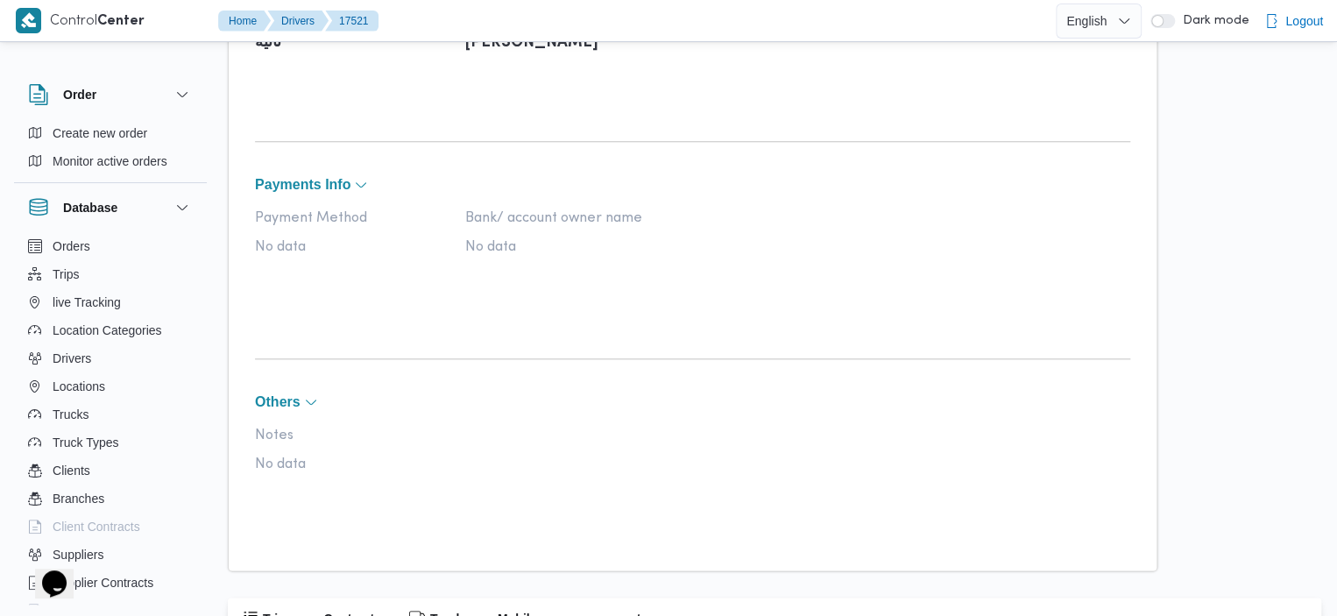
scroll to position [0, 0]
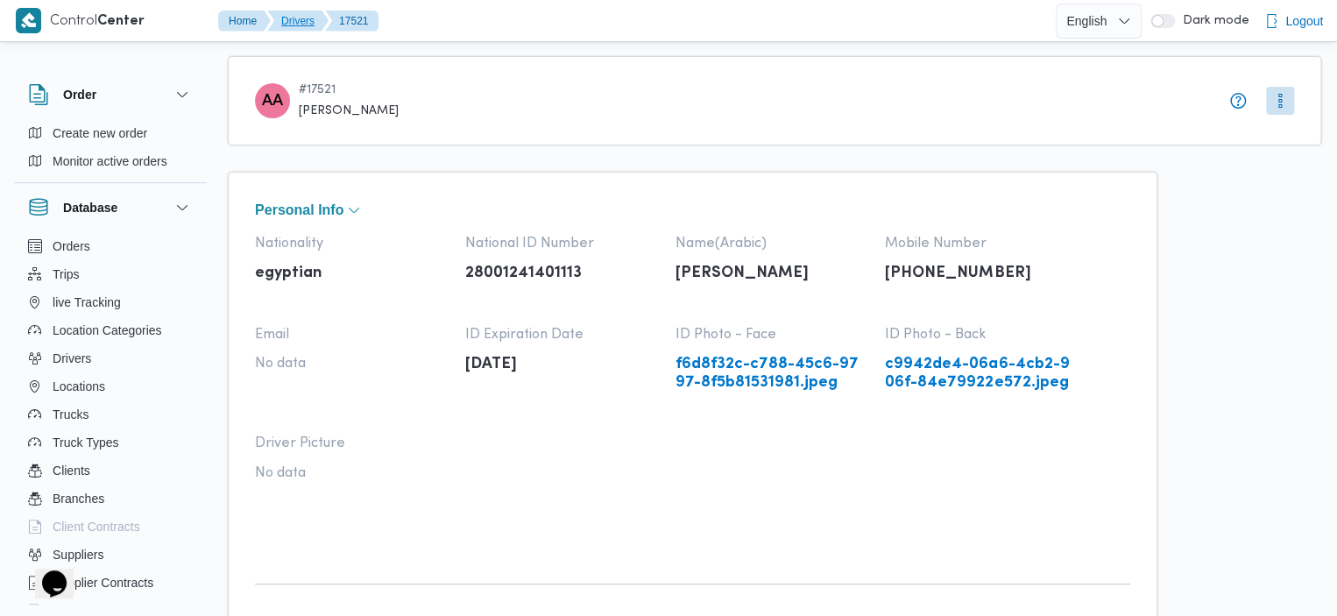
click at [284, 18] on button "Drivers" at bounding box center [297, 21] width 61 height 21
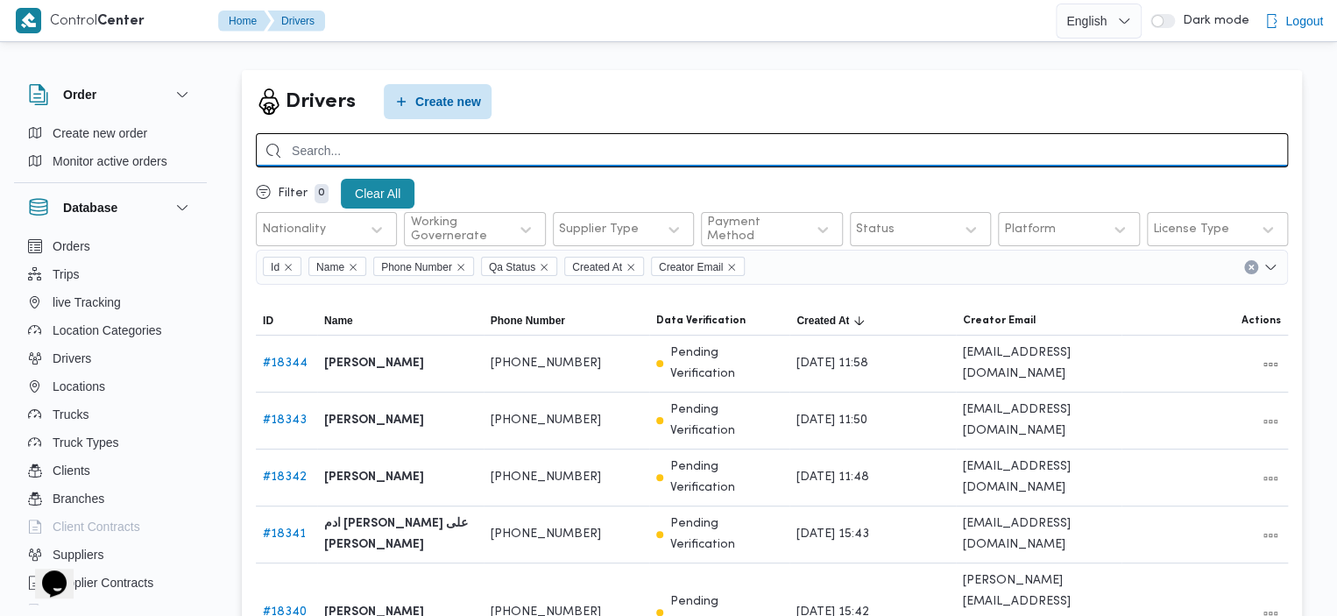
click at [481, 157] on input "search" at bounding box center [772, 150] width 1032 height 34
paste input "01111985704"
type input "01111985704"
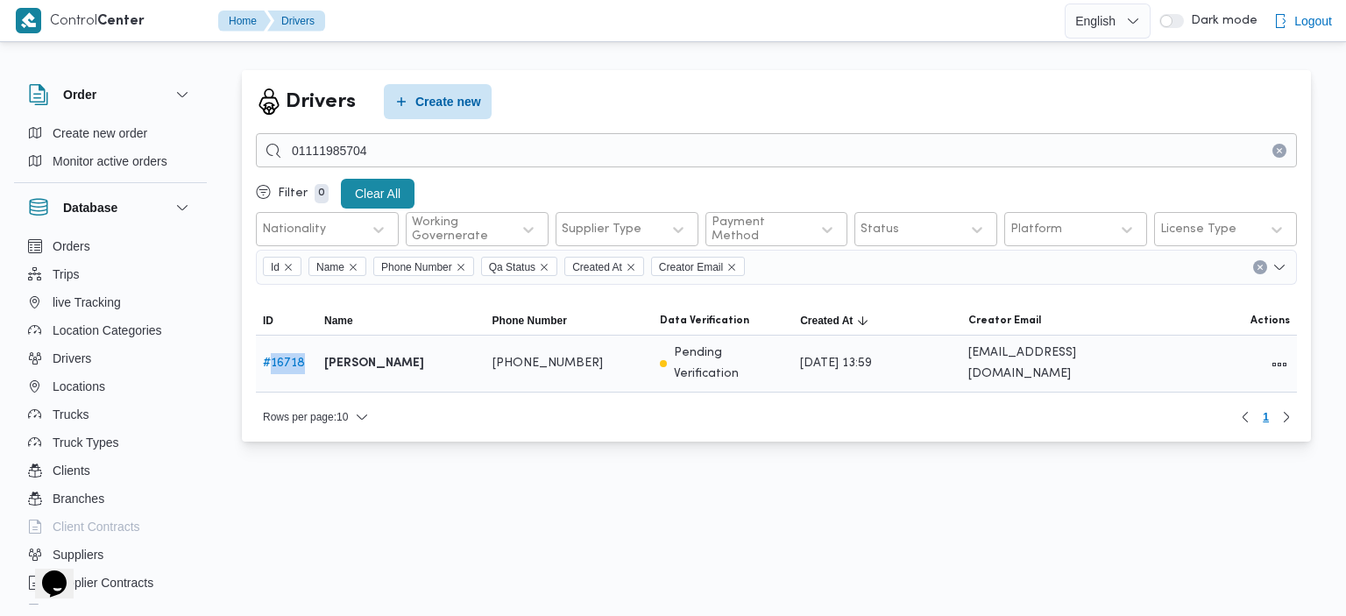
drag, startPoint x: 314, startPoint y: 357, endPoint x: 272, endPoint y: 357, distance: 42.1
click at [272, 357] on div "# 16718" at bounding box center [286, 363] width 61 height 35
copy link "16718"
click at [298, 360] on link "# 16718" at bounding box center [284, 362] width 42 height 11
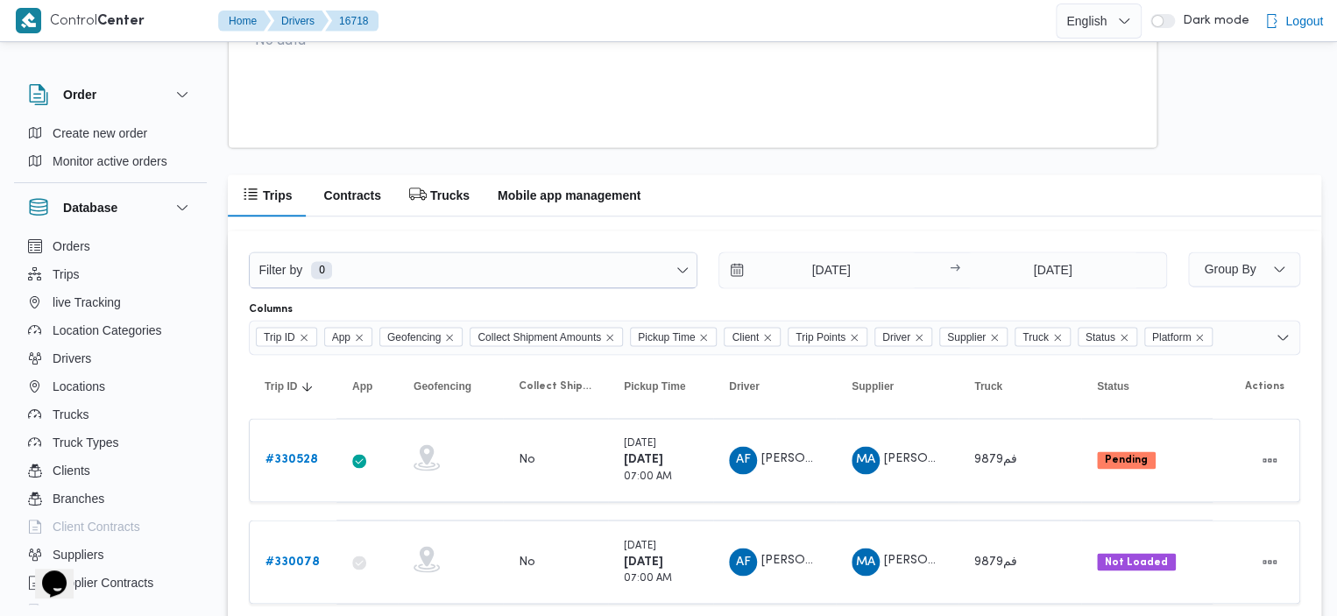
scroll to position [1190, 0]
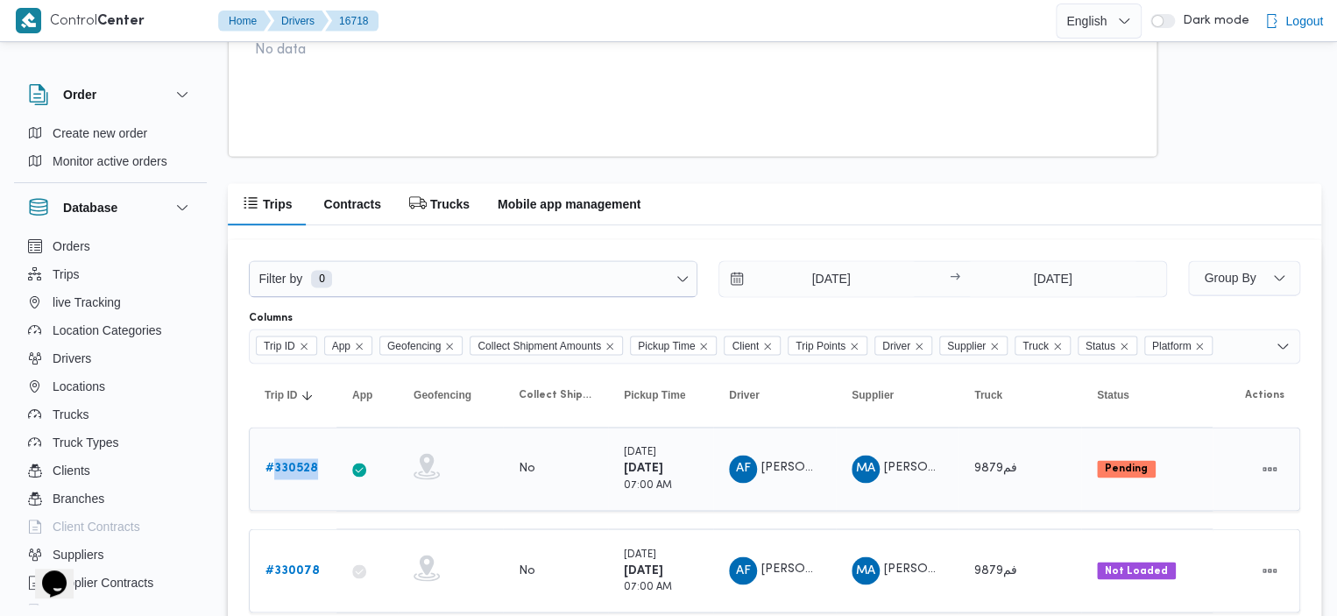
drag, startPoint x: 322, startPoint y: 461, endPoint x: 274, endPoint y: 461, distance: 48.2
click at [274, 461] on div "# 330528" at bounding box center [292, 468] width 69 height 35
